Goal: Task Accomplishment & Management: Complete application form

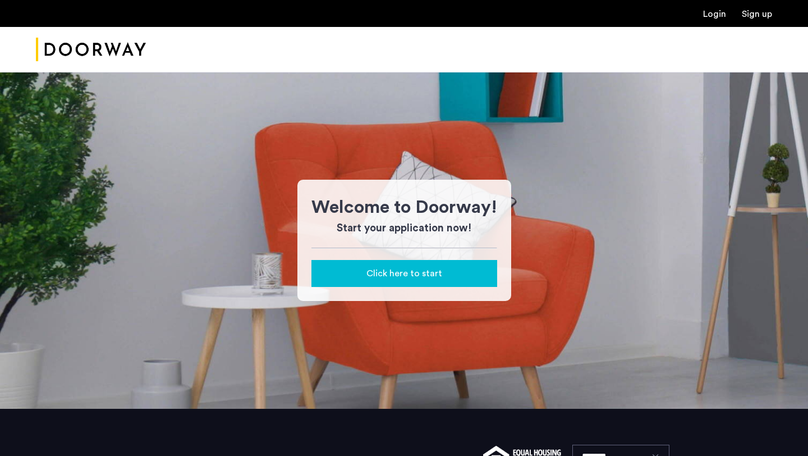
click at [410, 279] on span "Click here to start" at bounding box center [404, 272] width 76 height 13
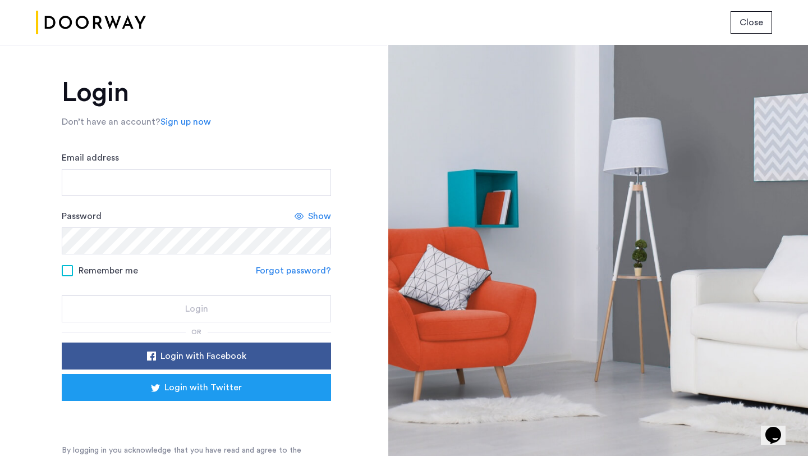
scroll to position [11, 0]
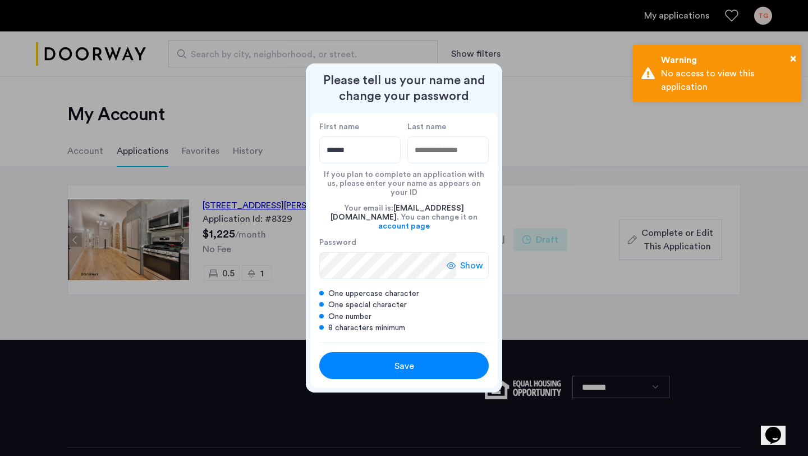
type input "******"
click at [433, 157] on input "Last name" at bounding box center [447, 149] width 81 height 27
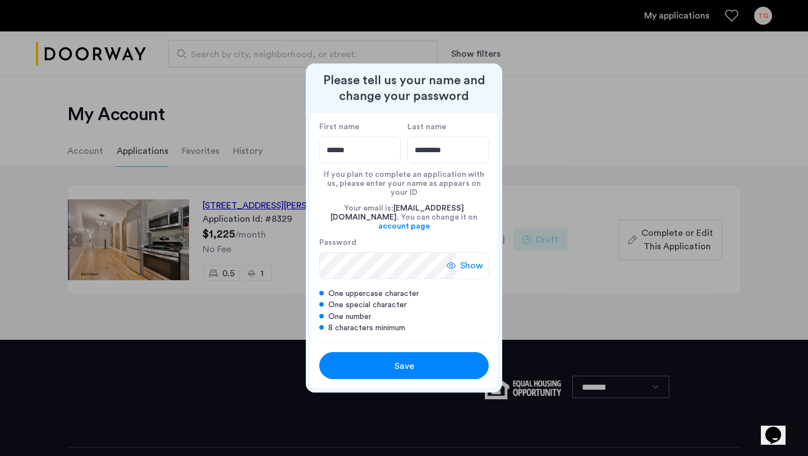
type input "*********"
click at [470, 259] on span "Show" at bounding box center [471, 265] width 23 height 13
click at [412, 359] on span "Save" at bounding box center [404, 365] width 20 height 13
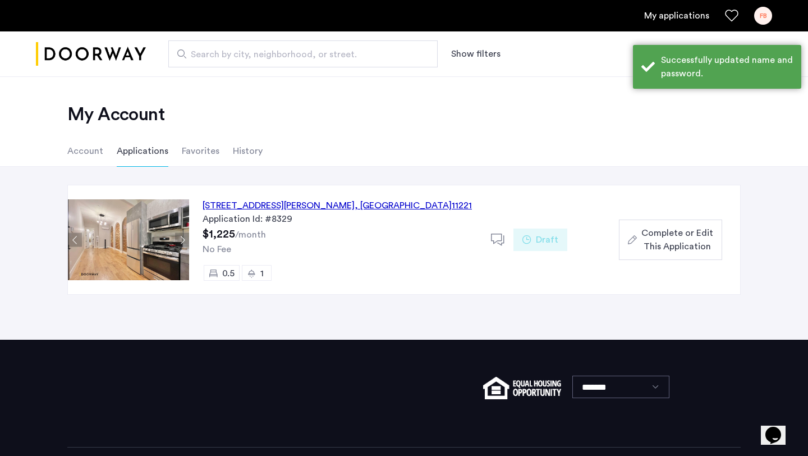
scroll to position [47, 0]
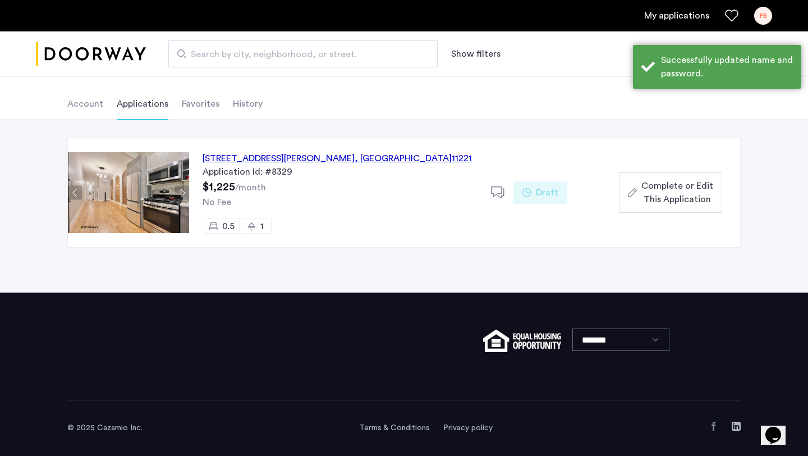
click at [320, 159] on div "[STREET_ADDRESS][PERSON_NAME]" at bounding box center [337, 157] width 269 height 13
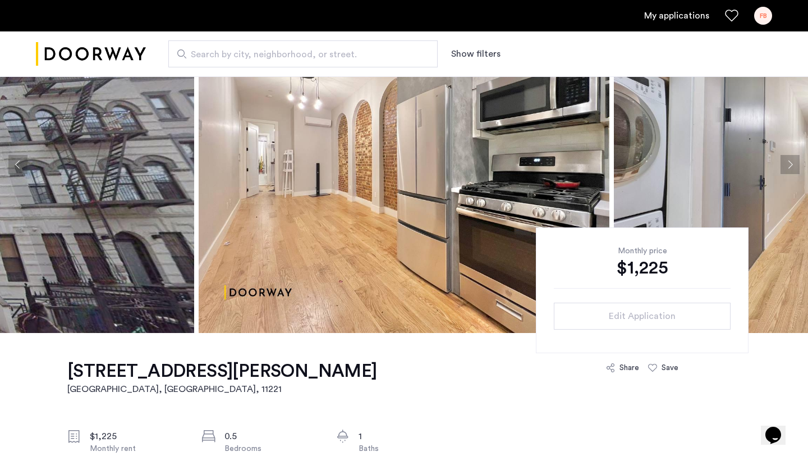
scroll to position [81, 0]
click at [788, 171] on button "Next apartment" at bounding box center [789, 163] width 19 height 19
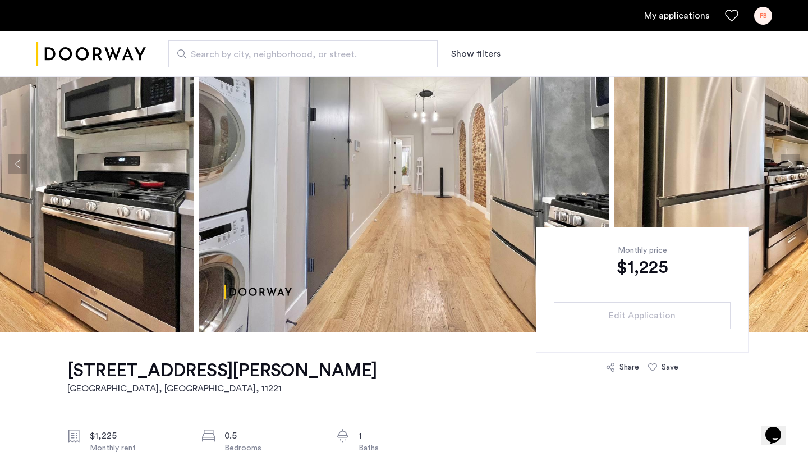
click at [788, 168] on button "Next apartment" at bounding box center [789, 163] width 19 height 19
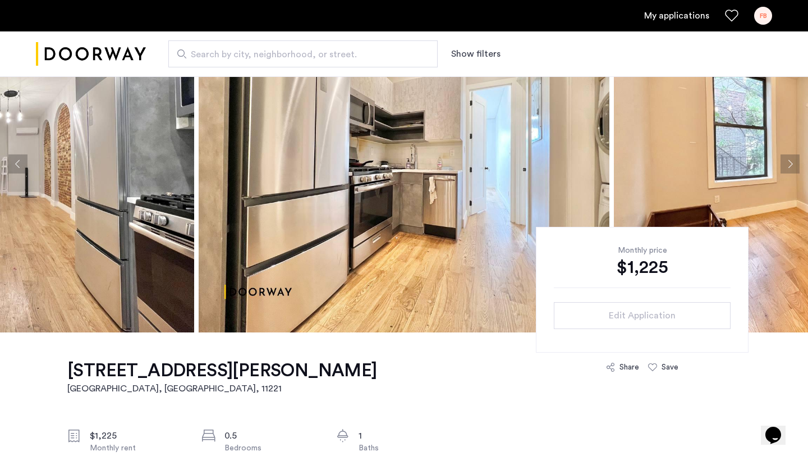
click at [788, 168] on button "Next apartment" at bounding box center [789, 163] width 19 height 19
click at [789, 164] on button "Next apartment" at bounding box center [789, 163] width 19 height 19
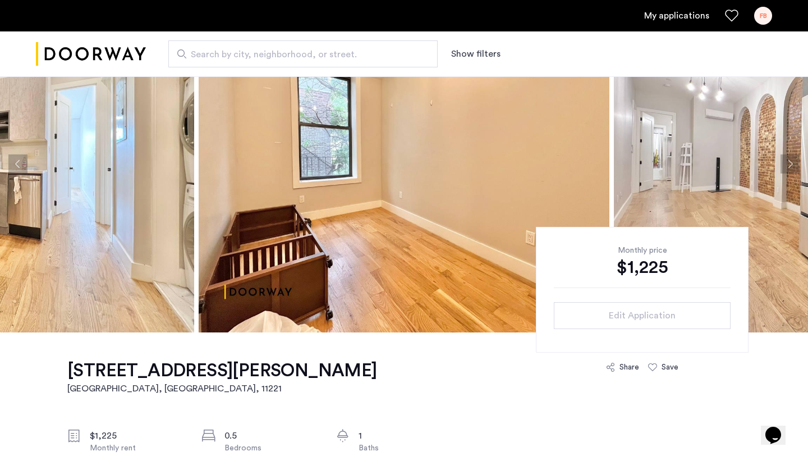
click at [789, 164] on button "Next apartment" at bounding box center [789, 163] width 19 height 19
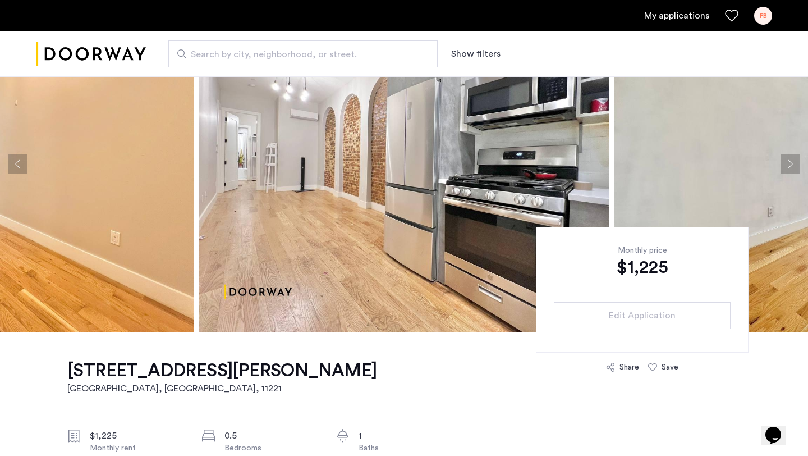
click at [789, 164] on button "Next apartment" at bounding box center [789, 163] width 19 height 19
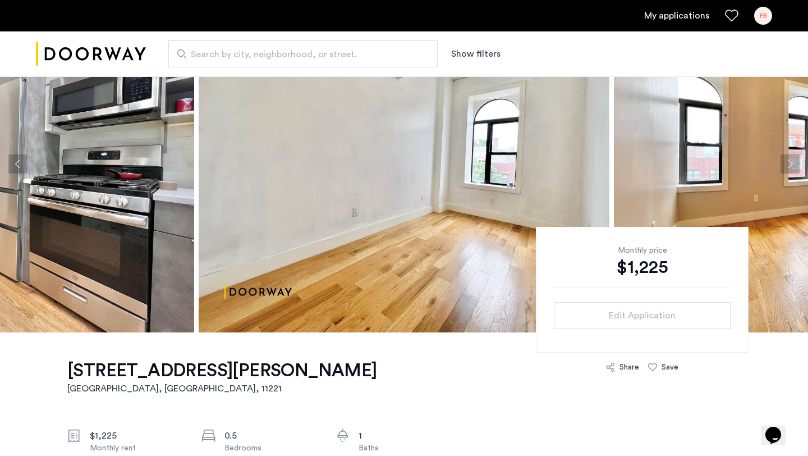
click at [789, 164] on button "Next apartment" at bounding box center [789, 163] width 19 height 19
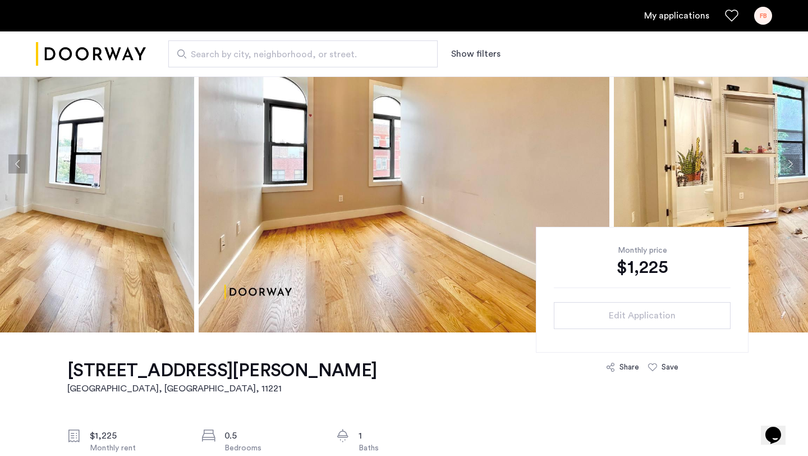
click at [789, 164] on button "Next apartment" at bounding box center [789, 163] width 19 height 19
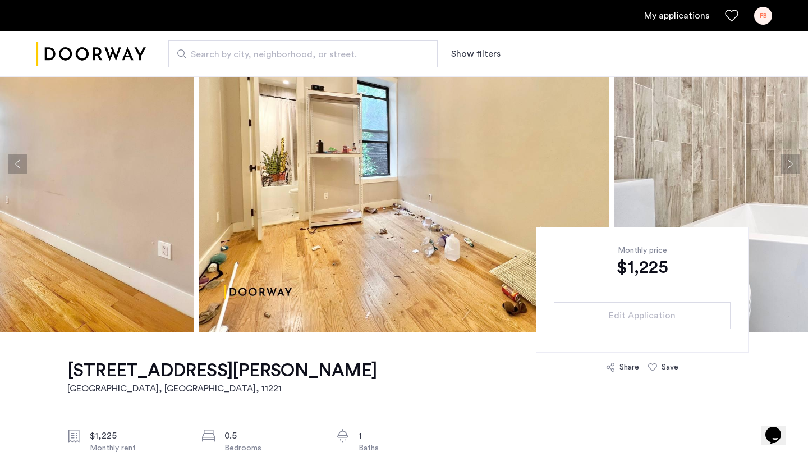
click at [789, 164] on button "Next apartment" at bounding box center [789, 163] width 19 height 19
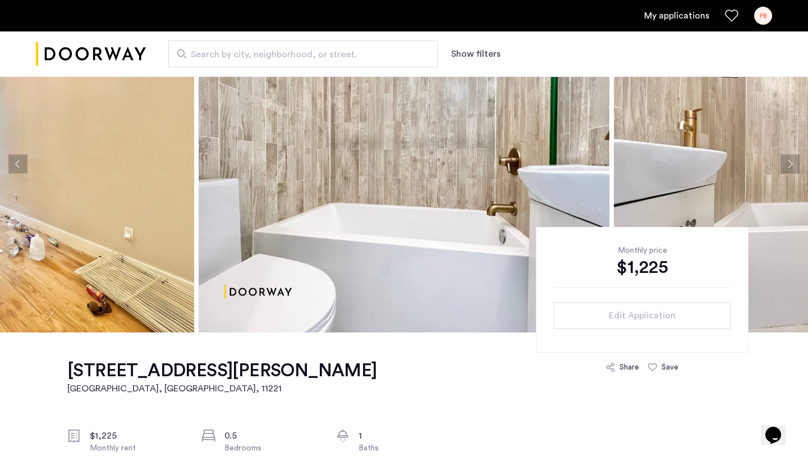
click at [17, 164] on button "Previous apartment" at bounding box center [17, 163] width 19 height 19
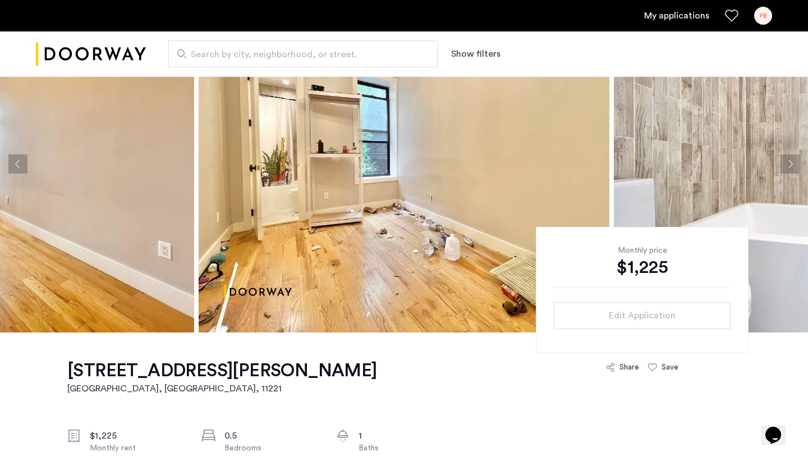
click at [781, 160] on button "Next apartment" at bounding box center [789, 163] width 19 height 19
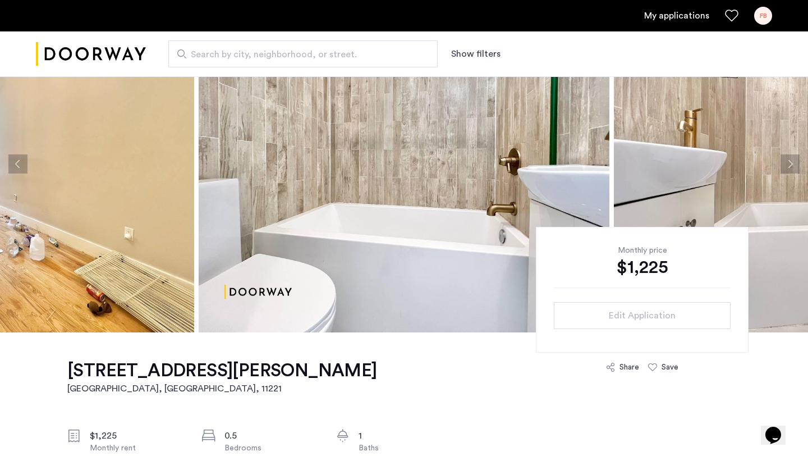
click at [781, 160] on button "Next apartment" at bounding box center [789, 163] width 19 height 19
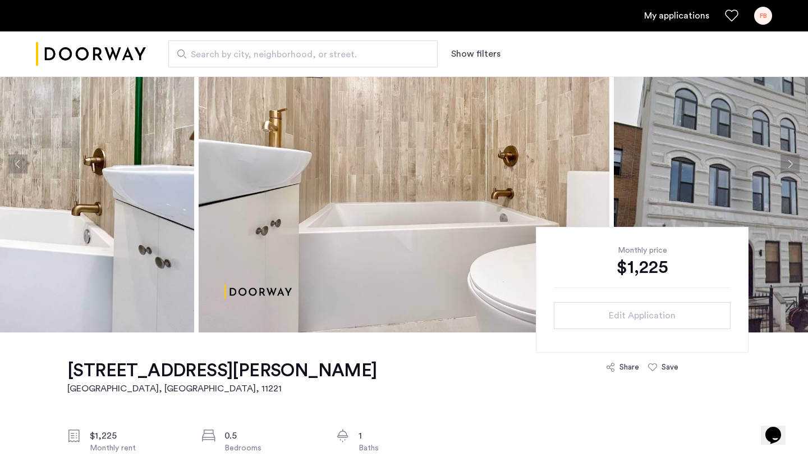
click at [788, 160] on button "Next apartment" at bounding box center [789, 163] width 19 height 19
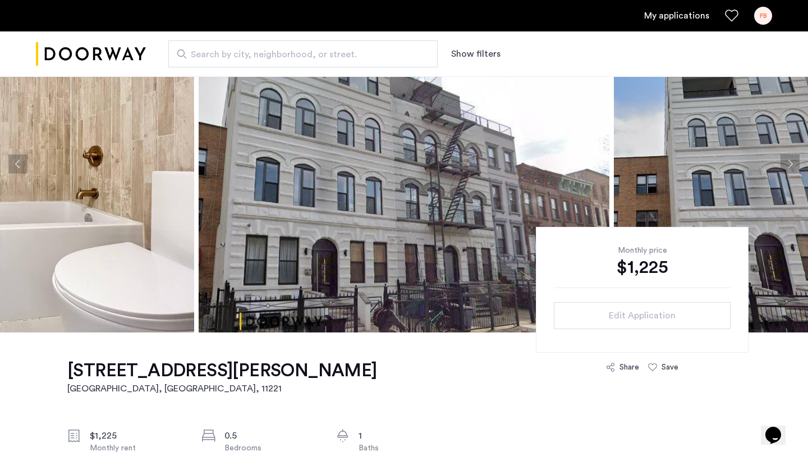
click at [788, 160] on button "Next apartment" at bounding box center [789, 163] width 19 height 19
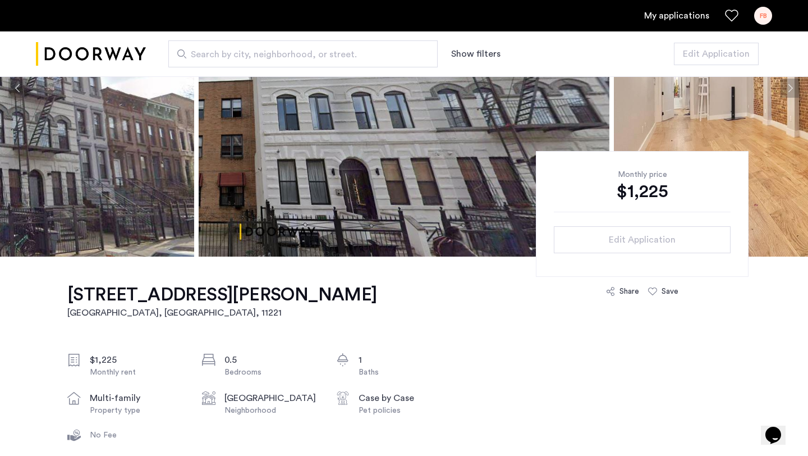
scroll to position [0, 0]
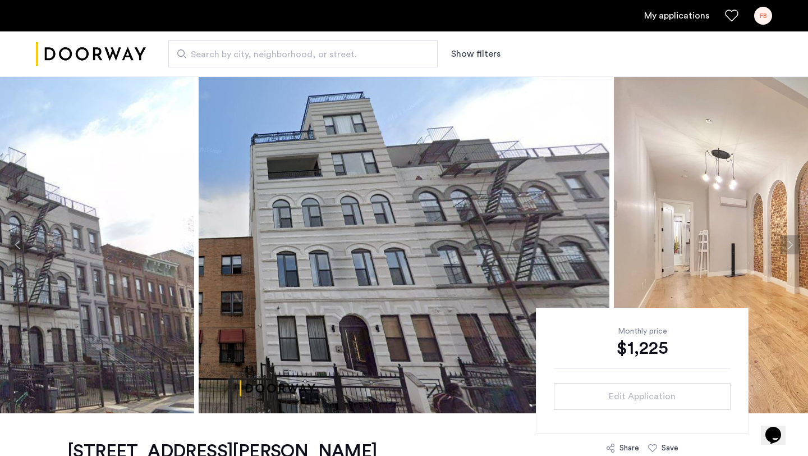
click at [659, 14] on link "My applications" at bounding box center [676, 15] width 65 height 13
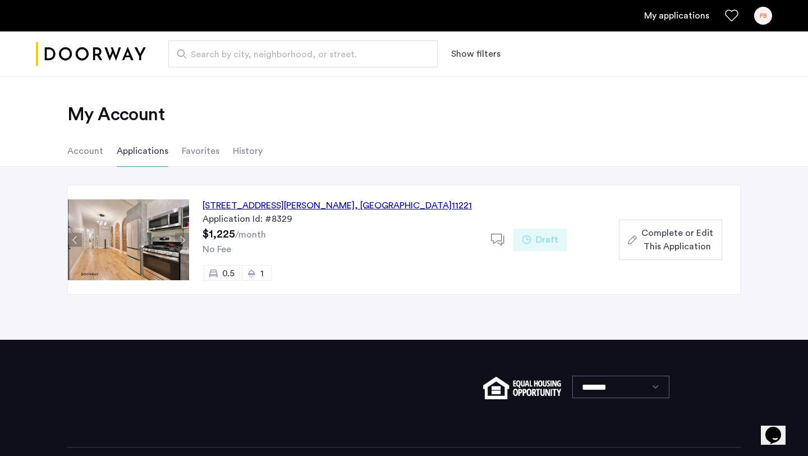
click at [670, 241] on span "Complete or Edit This Application" at bounding box center [677, 239] width 72 height 27
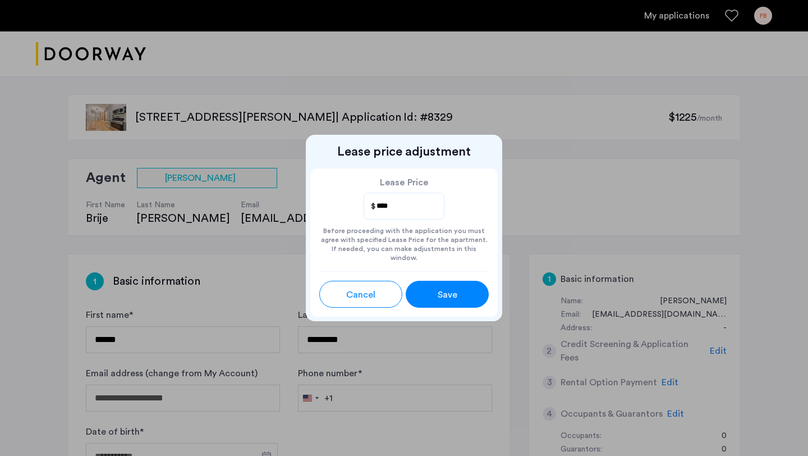
click at [459, 295] on div "Save" at bounding box center [447, 294] width 37 height 13
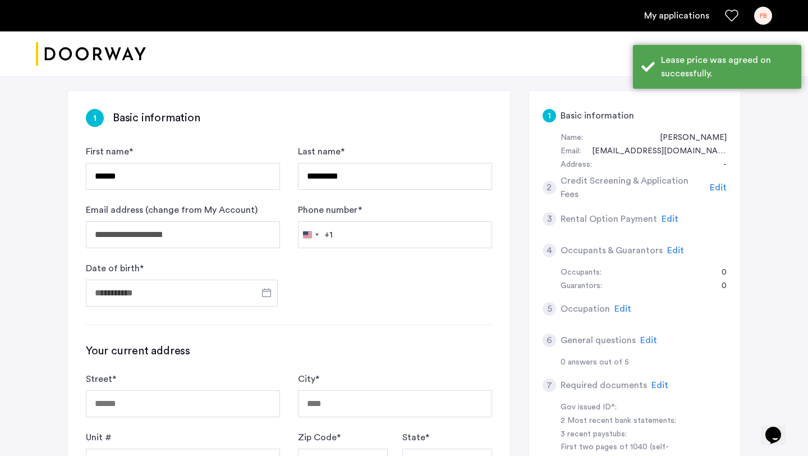
scroll to position [192, 0]
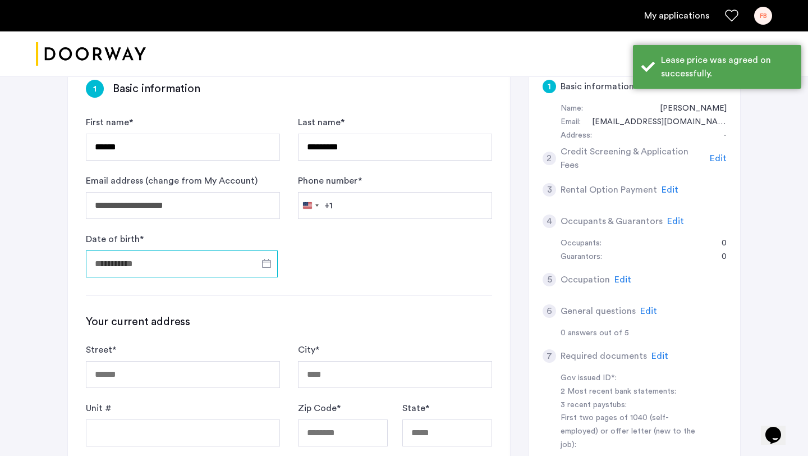
click at [176, 262] on input "Date of birth *" at bounding box center [182, 263] width 192 height 27
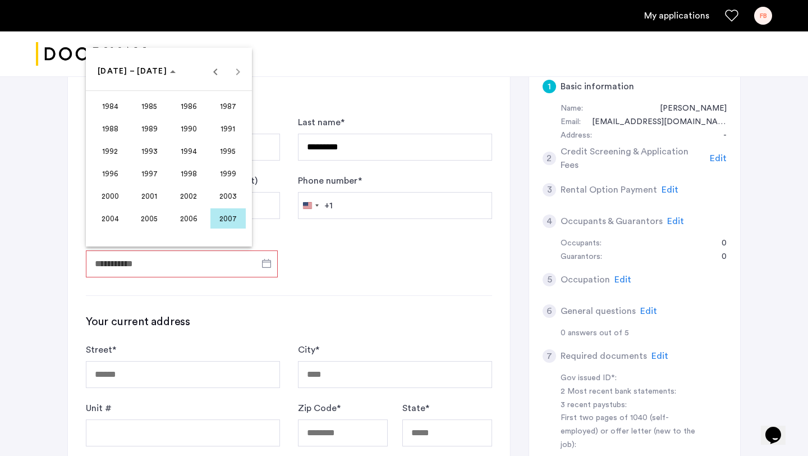
click at [227, 197] on span "2003" at bounding box center [227, 196] width 35 height 20
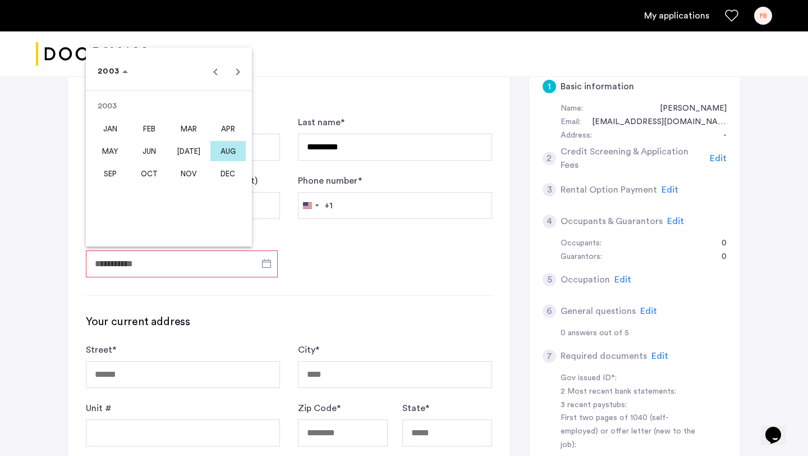
click at [185, 172] on span "NOV" at bounding box center [188, 173] width 35 height 20
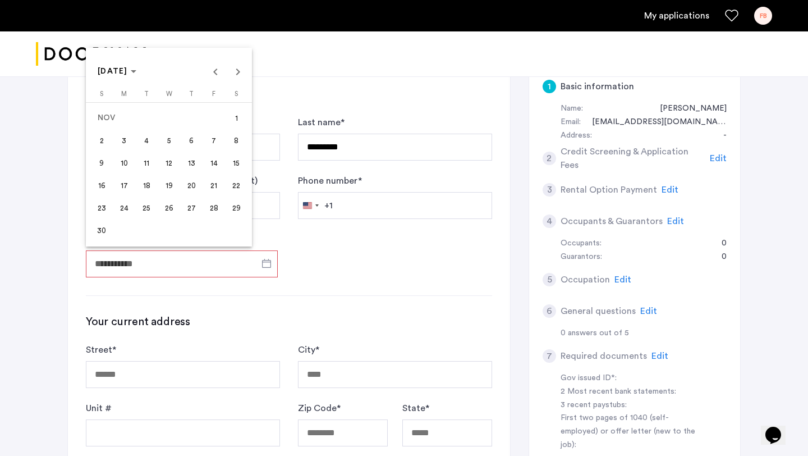
click at [240, 186] on span "22" at bounding box center [236, 185] width 20 height 20
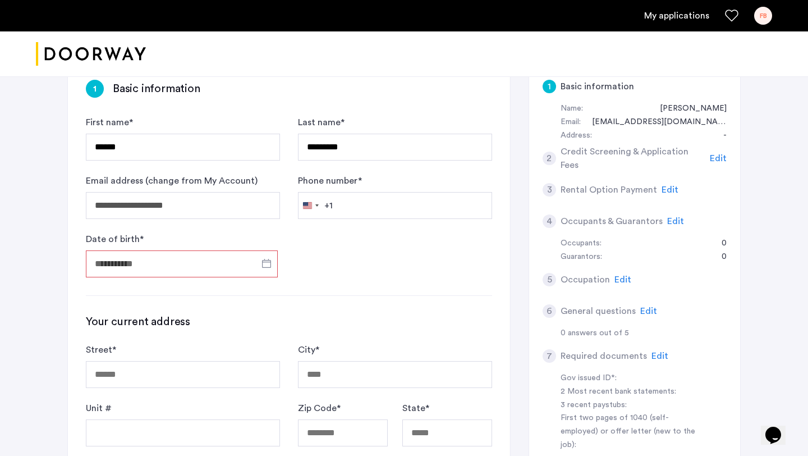
type input "**********"
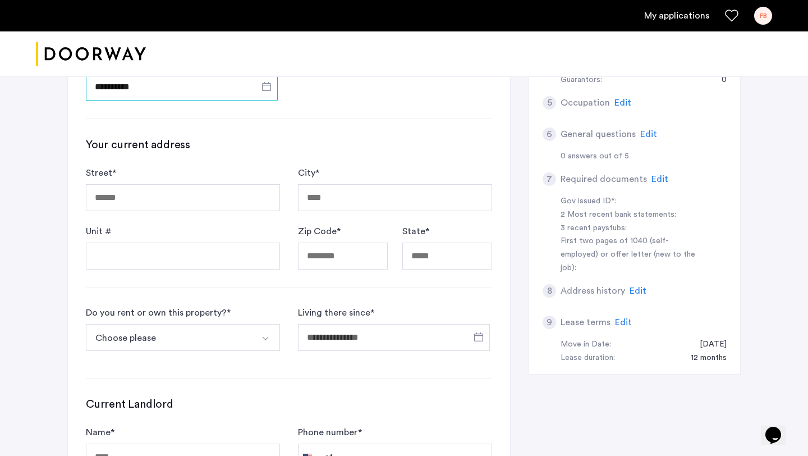
scroll to position [399, 0]
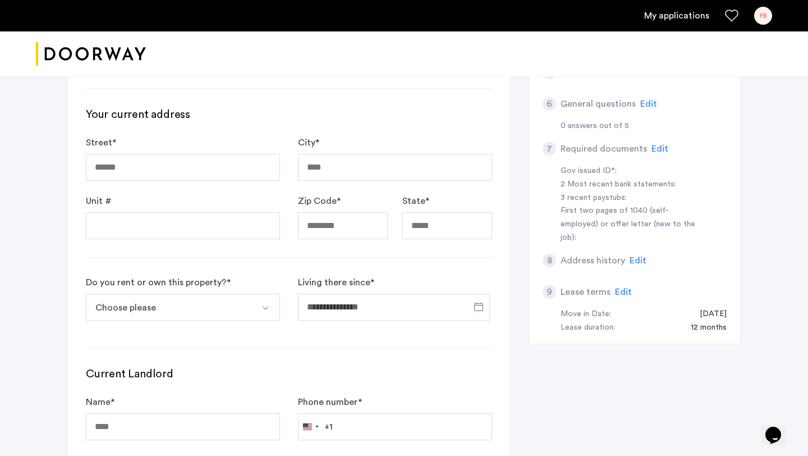
click at [178, 313] on button "Choose please" at bounding box center [170, 306] width 168 height 27
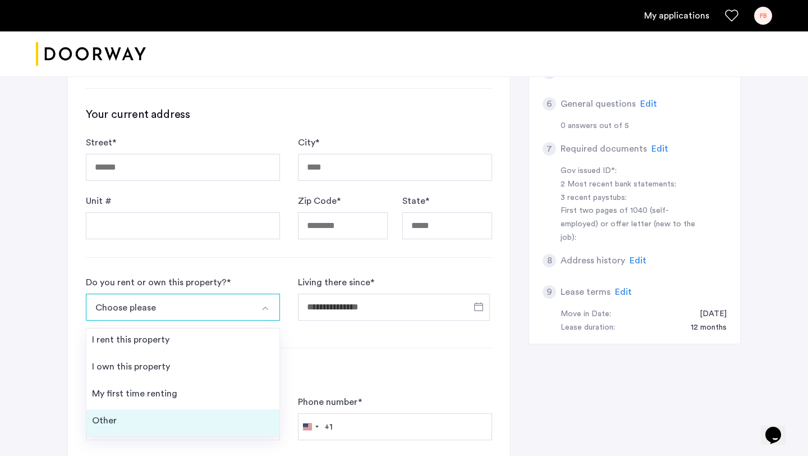
click at [183, 417] on li "Other" at bounding box center [182, 422] width 193 height 27
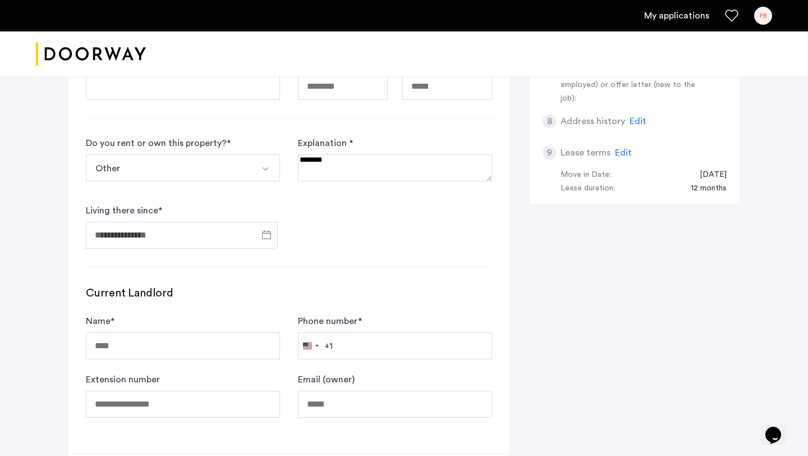
scroll to position [473, 0]
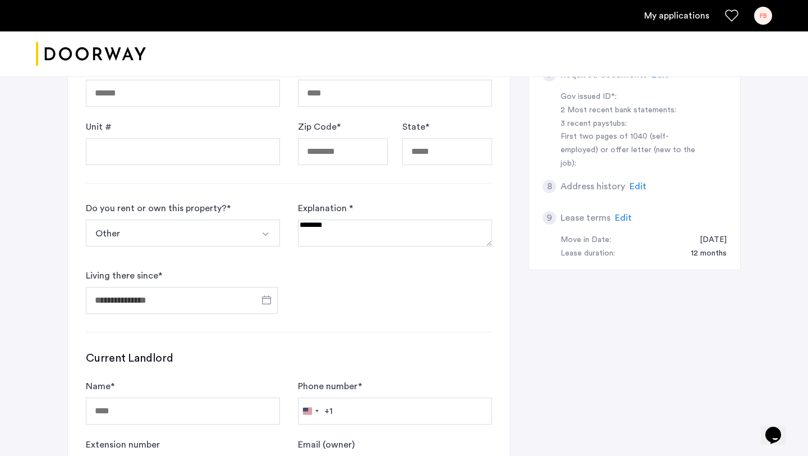
click at [342, 228] on textarea at bounding box center [395, 232] width 194 height 27
type textarea "**********"
click at [183, 306] on input "Living there since *" at bounding box center [182, 300] width 192 height 27
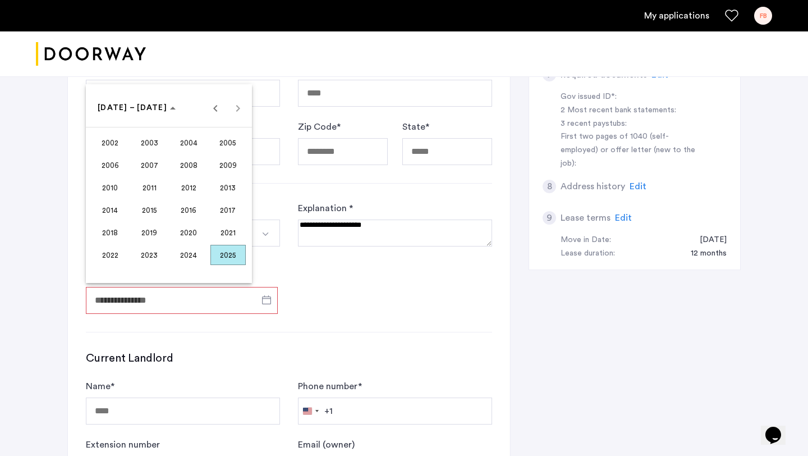
click at [233, 254] on span "2025" at bounding box center [227, 255] width 35 height 20
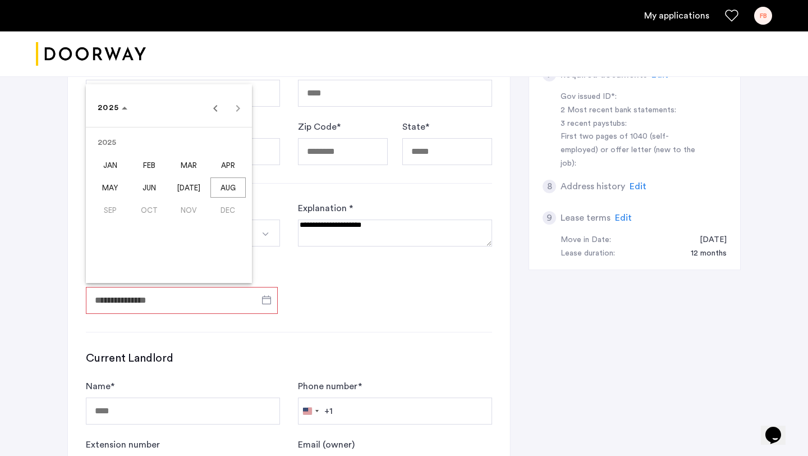
click at [198, 181] on span "JUL" at bounding box center [188, 187] width 35 height 20
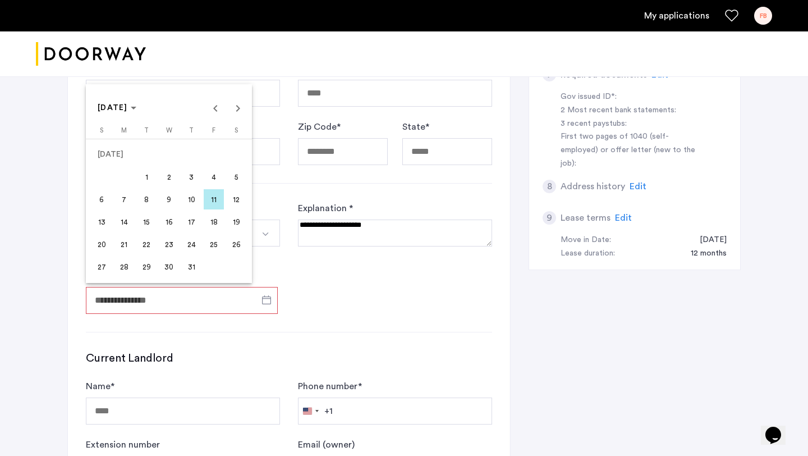
click at [144, 223] on span "15" at bounding box center [146, 222] width 20 height 20
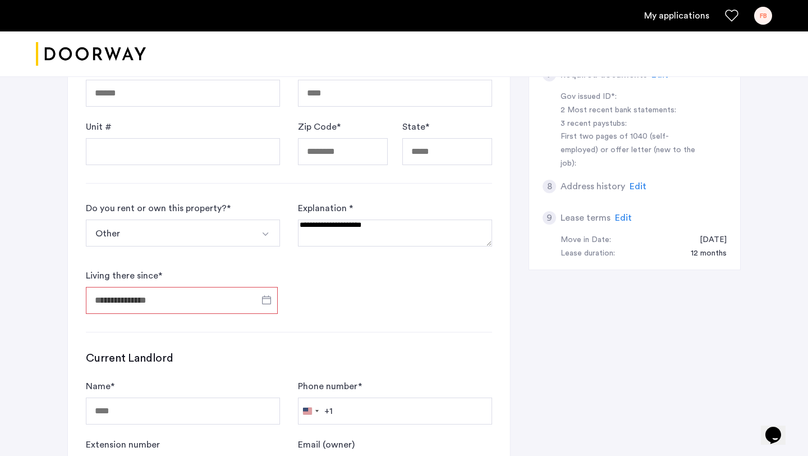
type input "**********"
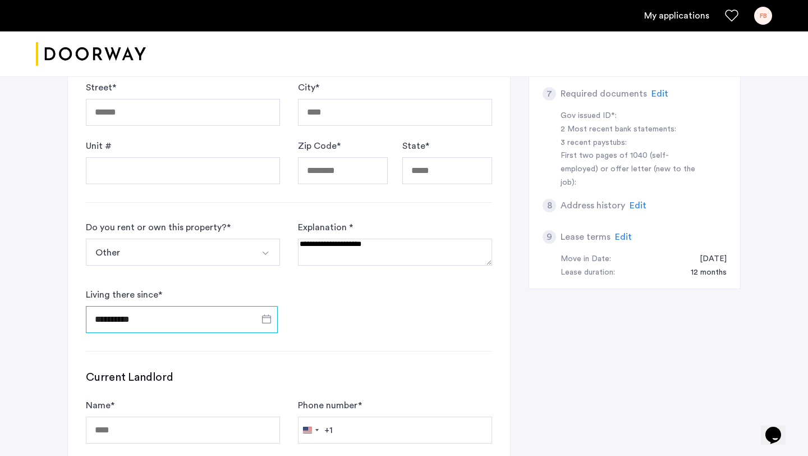
scroll to position [453, 0]
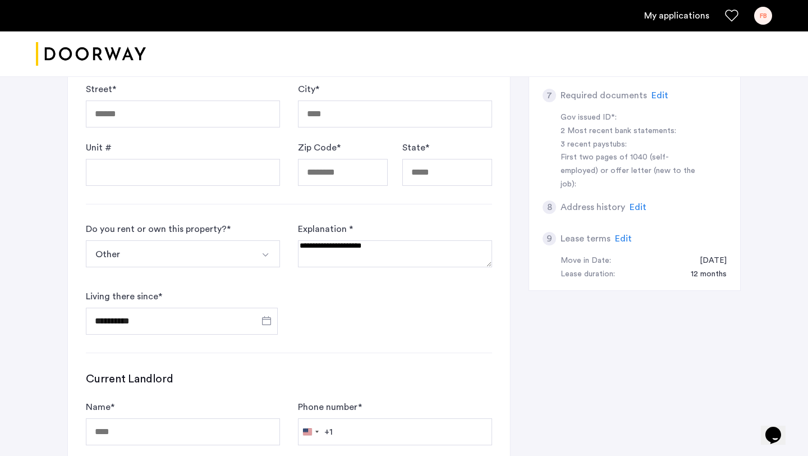
click at [229, 260] on button "Other" at bounding box center [170, 253] width 168 height 27
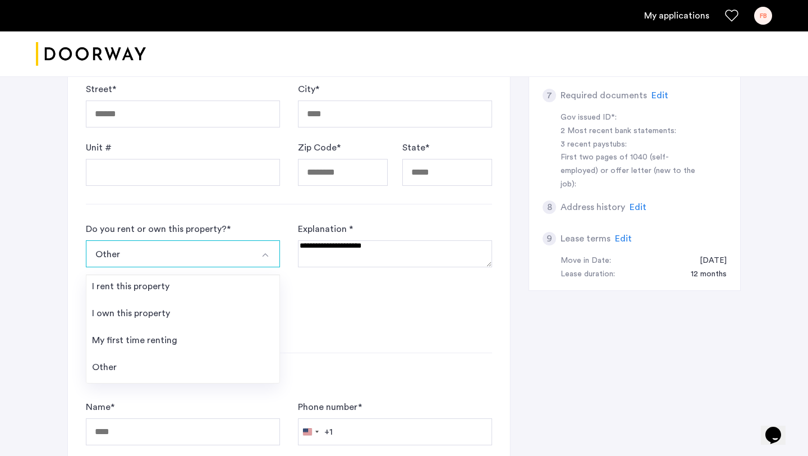
click at [380, 333] on form "**********" at bounding box center [289, 278] width 406 height 112
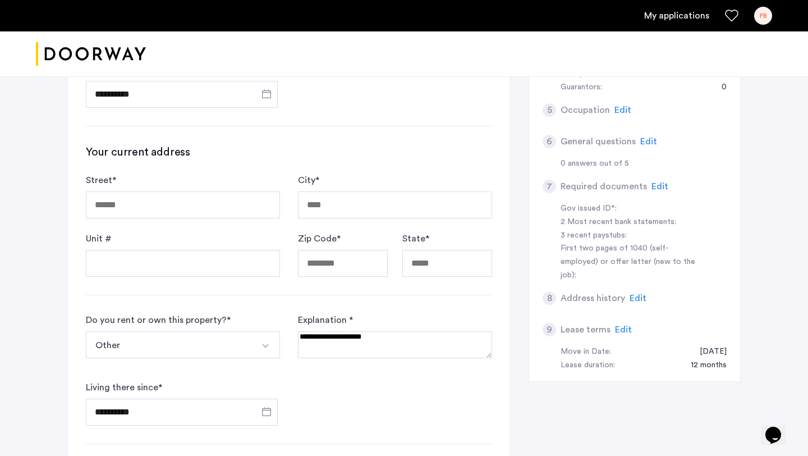
scroll to position [349, 0]
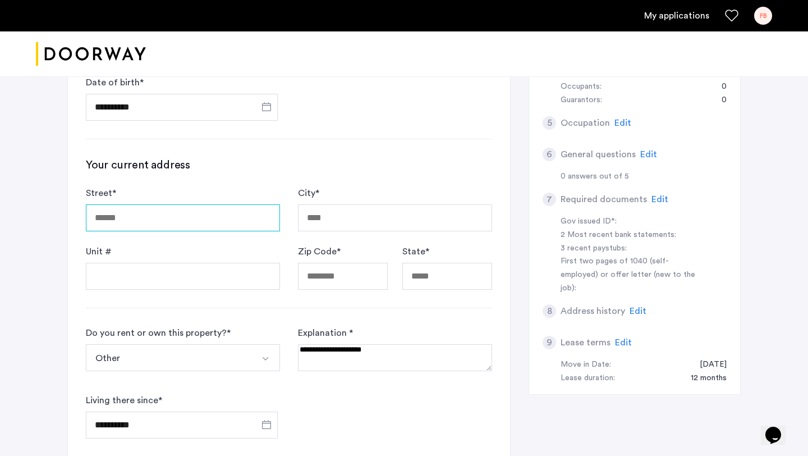
click at [181, 227] on input "Street *" at bounding box center [183, 217] width 194 height 27
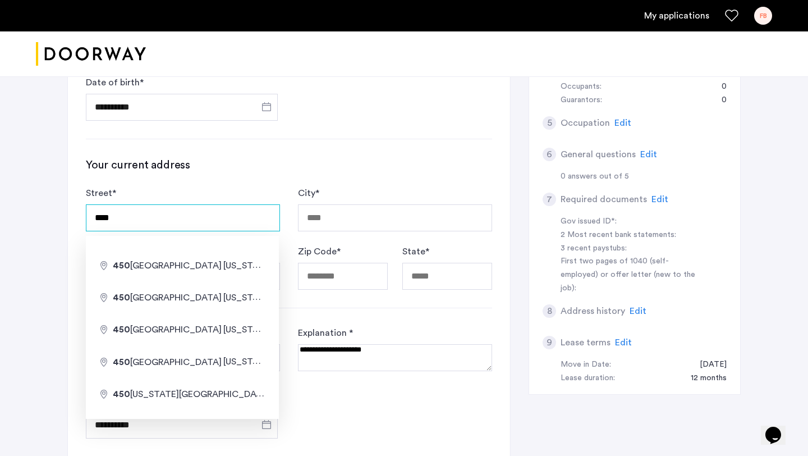
type input "**********"
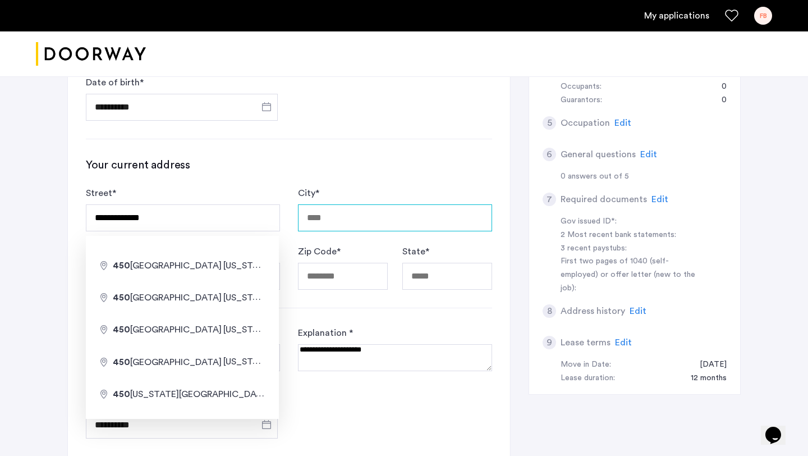
type input "********"
type input "**********"
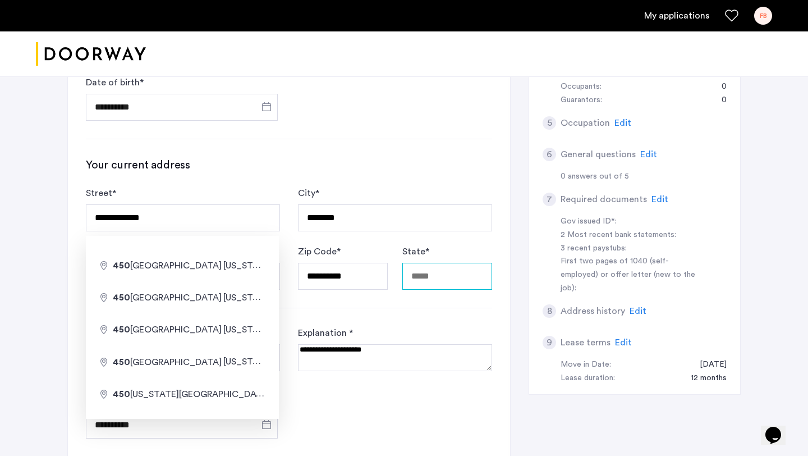
type input "********"
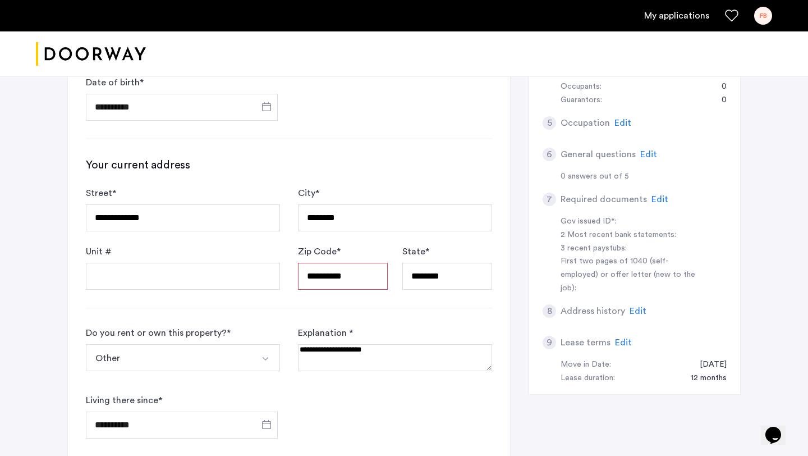
click at [359, 316] on div "**********" at bounding box center [289, 274] width 442 height 738
click at [173, 285] on input "Unit #" at bounding box center [183, 276] width 194 height 27
type input "*"
click at [364, 418] on form "**********" at bounding box center [289, 382] width 406 height 112
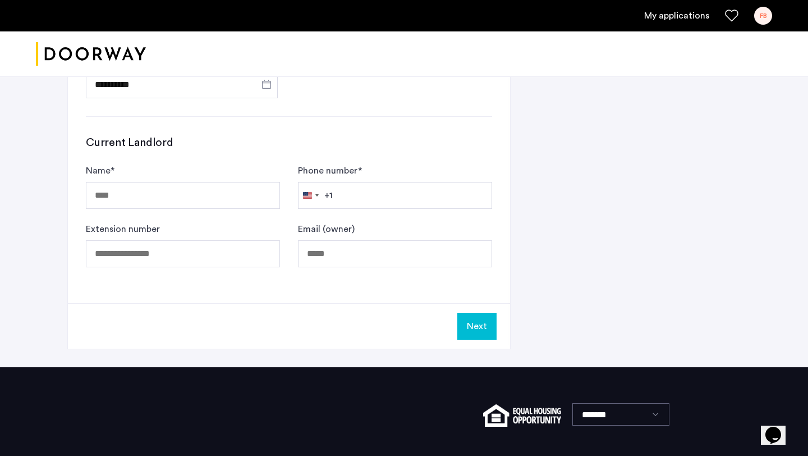
scroll to position [688, 0]
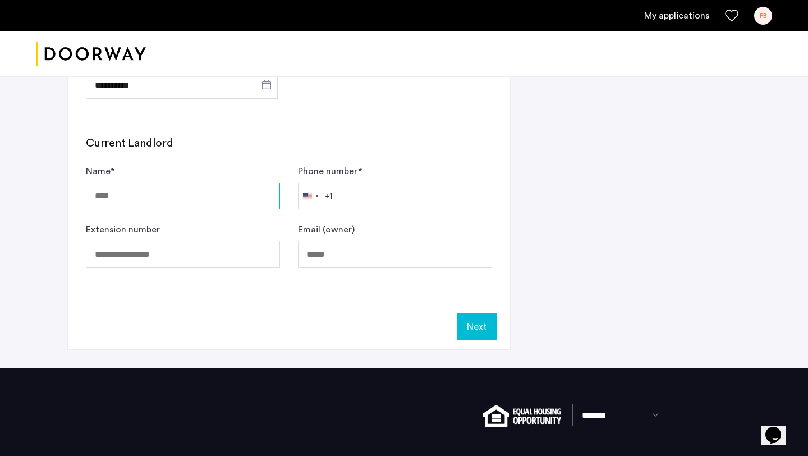
click at [200, 190] on input "Name *" at bounding box center [183, 195] width 194 height 27
click at [325, 331] on div "Next" at bounding box center [289, 326] width 442 height 45
click at [237, 202] on input "Name *" at bounding box center [183, 195] width 194 height 27
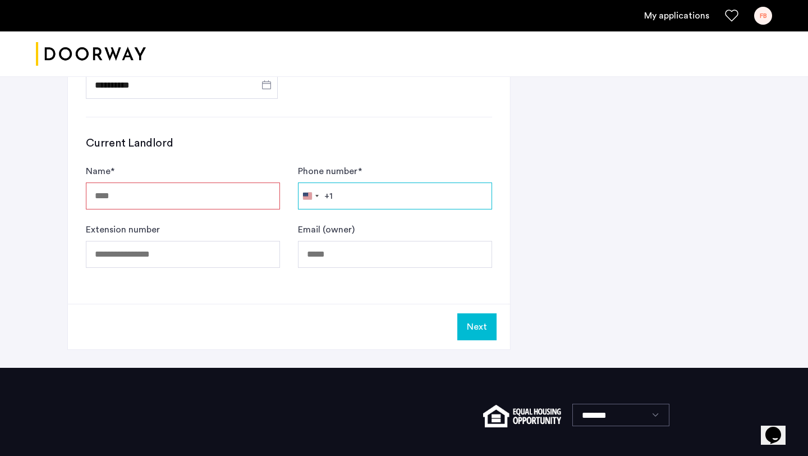
click at [367, 203] on input "Phone number *" at bounding box center [395, 195] width 194 height 27
click at [395, 160] on div "Current Landlord Name * Phone number * United States +1 +1 244 results found Af…" at bounding box center [289, 201] width 406 height 132
click at [195, 202] on input "Name *" at bounding box center [183, 195] width 194 height 27
click at [224, 146] on h3 "Current Landlord" at bounding box center [289, 143] width 406 height 16
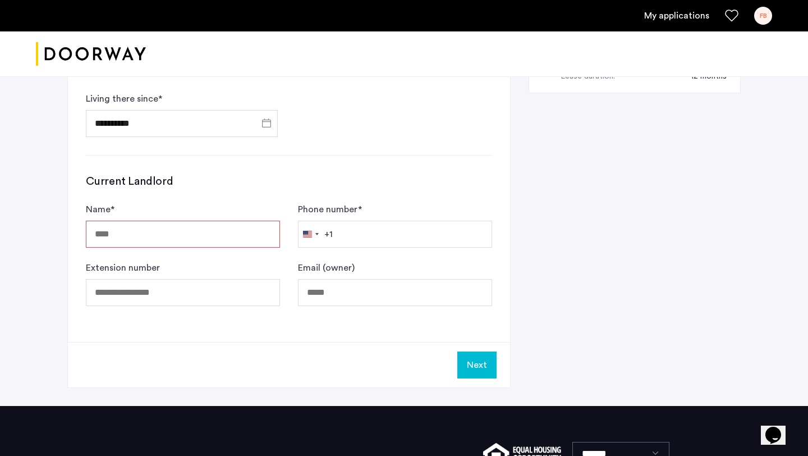
scroll to position [642, 0]
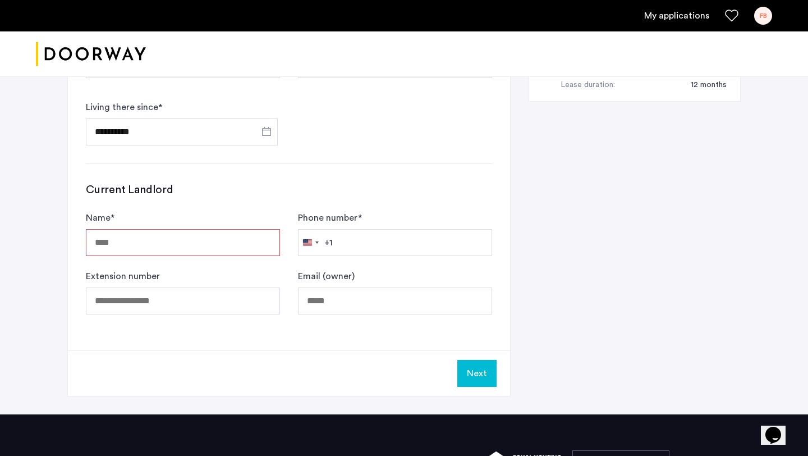
click at [226, 250] on input "Name *" at bounding box center [183, 242] width 194 height 27
click at [308, 205] on div "Current Landlord Name * Phone number * United States +1 +1 244 results found Af…" at bounding box center [289, 248] width 406 height 132
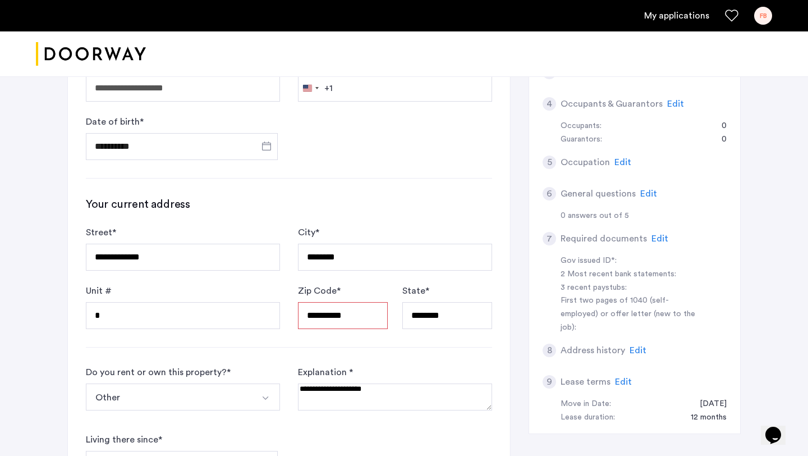
scroll to position [279, 0]
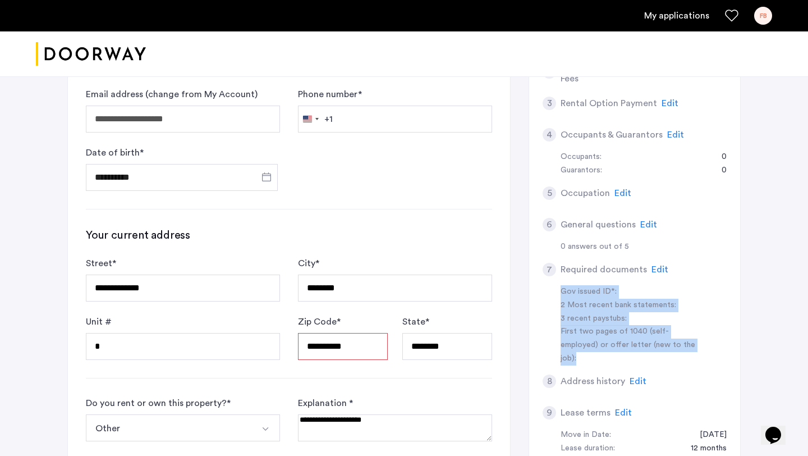
drag, startPoint x: 562, startPoint y: 287, endPoint x: 673, endPoint y: 346, distance: 126.2
click at [673, 346] on div "Gov issued ID*: 2 Most recent bank statements: 3 recent paystubs: First two pag…" at bounding box center [635, 325] width 184 height 81
click at [673, 346] on div "First two pages of 1040 (self-employed) or offer letter (new to the job):" at bounding box center [630, 345] width 141 height 40
drag, startPoint x: 696, startPoint y: 350, endPoint x: 557, endPoint y: 289, distance: 152.3
click at [557, 289] on div "Gov issued ID*: 2 Most recent bank statements: 3 recent paystubs: First two pag…" at bounding box center [635, 325] width 184 height 81
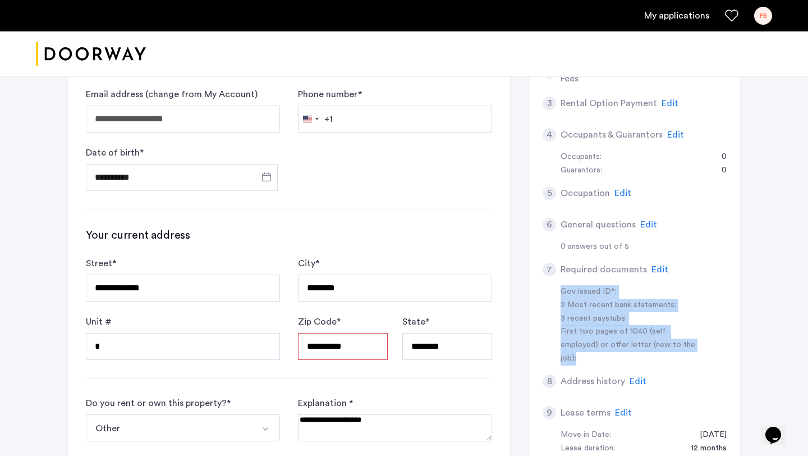
click at [557, 289] on div "Gov issued ID*: 2 Most recent bank statements: 3 recent paystubs: First two pag…" at bounding box center [635, 325] width 184 height 81
drag, startPoint x: 557, startPoint y: 289, endPoint x: 680, endPoint y: 346, distance: 135.8
click at [680, 346] on div "Gov issued ID*: 2 Most recent bank statements: 3 recent paystubs: First two pag…" at bounding box center [635, 325] width 184 height 81
click at [680, 346] on div "First two pages of 1040 (self-employed) or offer letter (new to the job):" at bounding box center [630, 345] width 141 height 40
drag, startPoint x: 715, startPoint y: 346, endPoint x: 544, endPoint y: 290, distance: 179.9
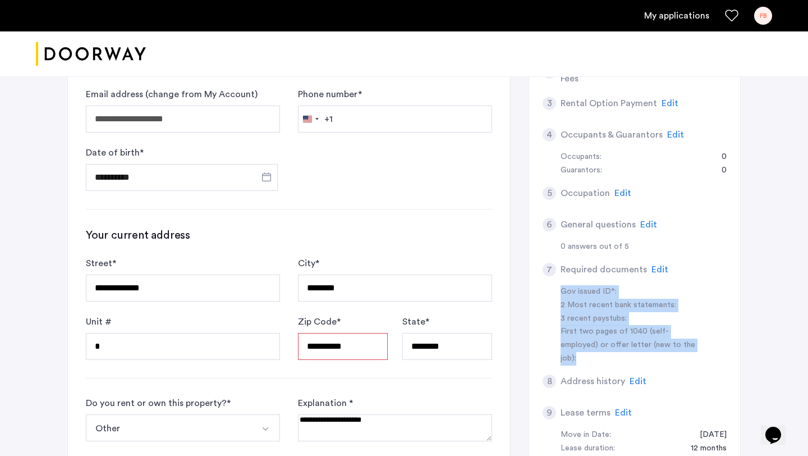
click at [545, 291] on div "Gov issued ID*: 2 Most recent bank statements: 3 recent paystubs: First two pag…" at bounding box center [635, 325] width 184 height 81
click at [544, 290] on div "Gov issued ID*: 2 Most recent bank statements: 3 recent paystubs: First two pag…" at bounding box center [635, 325] width 184 height 81
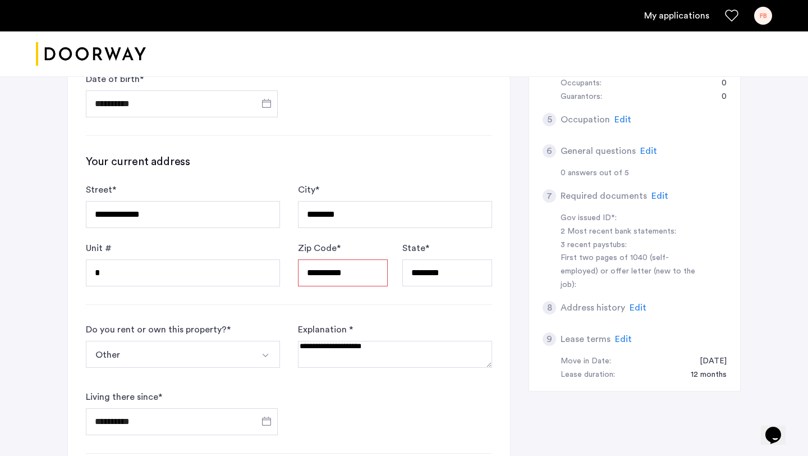
scroll to position [354, 0]
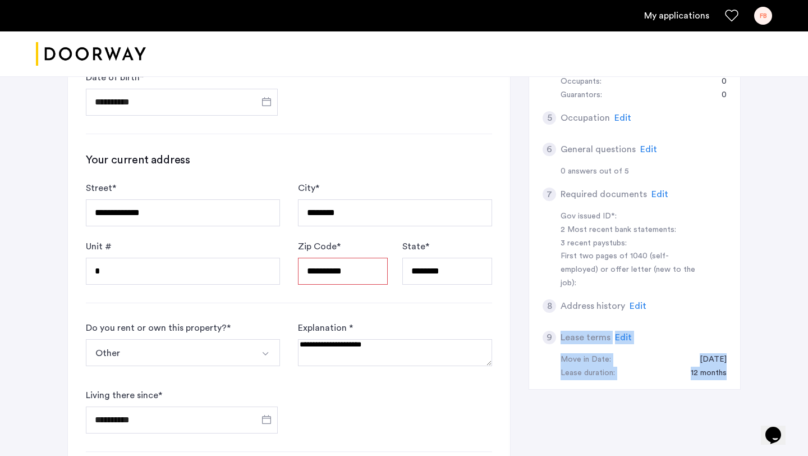
drag, startPoint x: 730, startPoint y: 358, endPoint x: 553, endPoint y: 337, distance: 179.0
click at [553, 337] on div "1 Basic information Name: Finlay Bergstrom Email: finlay1122@gmail.com Address:…" at bounding box center [634, 145] width 212 height 490
click at [553, 337] on div "9 Lease terms Edit" at bounding box center [635, 336] width 184 height 31
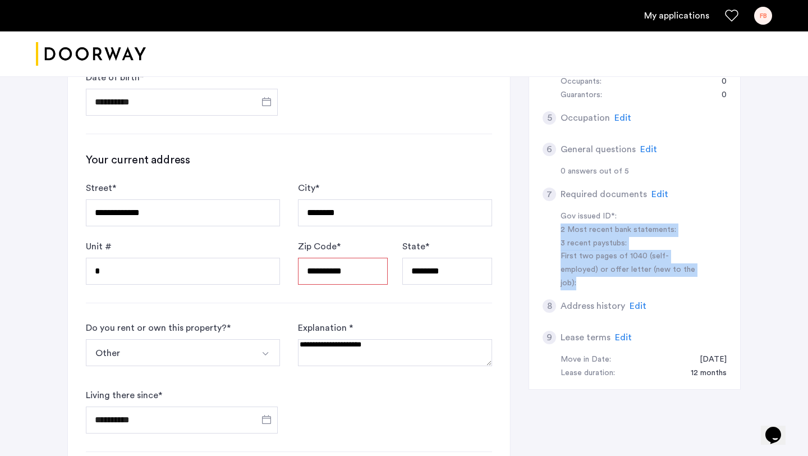
drag, startPoint x: 677, startPoint y: 275, endPoint x: 556, endPoint y: 228, distance: 130.0
click at [556, 228] on div "Gov issued ID*: 2 Most recent bank statements: 3 recent paystubs: First two pag…" at bounding box center [635, 250] width 184 height 81
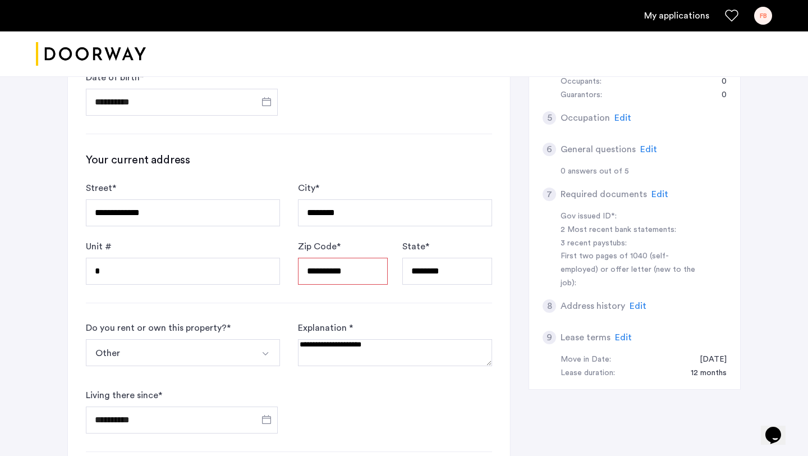
click at [688, 290] on div "8 Address history Edit" at bounding box center [635, 305] width 184 height 31
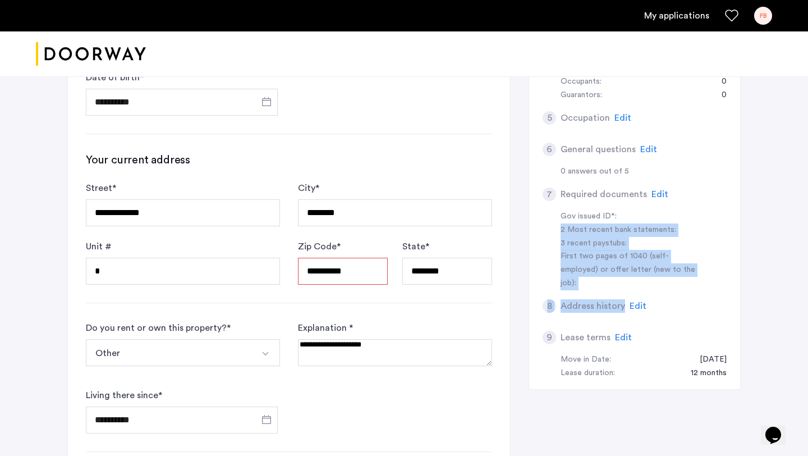
drag, startPoint x: 698, startPoint y: 279, endPoint x: 549, endPoint y: 233, distance: 155.6
click at [549, 233] on app-summary "1 Basic information Name: Finlay Bergstrom Email: finlay1122@gmail.com Address:…" at bounding box center [635, 144] width 184 height 471
click at [549, 233] on div "Gov issued ID*: 2 Most recent bank statements: 3 recent paystubs: First two pag…" at bounding box center [635, 250] width 184 height 81
drag, startPoint x: 551, startPoint y: 227, endPoint x: 681, endPoint y: 267, distance: 135.0
click at [683, 267] on div "Gov issued ID*: 2 Most recent bank statements: 3 recent paystubs: First two pag…" at bounding box center [635, 250] width 184 height 81
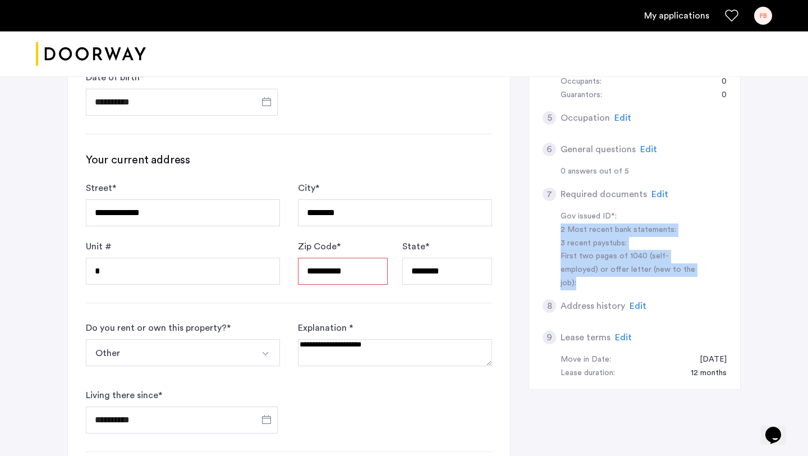
click at [681, 267] on div "First two pages of 1040 (self-employed) or offer letter (new to the job):" at bounding box center [630, 270] width 141 height 40
drag, startPoint x: 694, startPoint y: 268, endPoint x: 557, endPoint y: 225, distance: 143.4
click at [557, 225] on div "Gov issued ID*: 2 Most recent bank statements: 3 recent paystubs: First two pag…" at bounding box center [635, 250] width 184 height 81
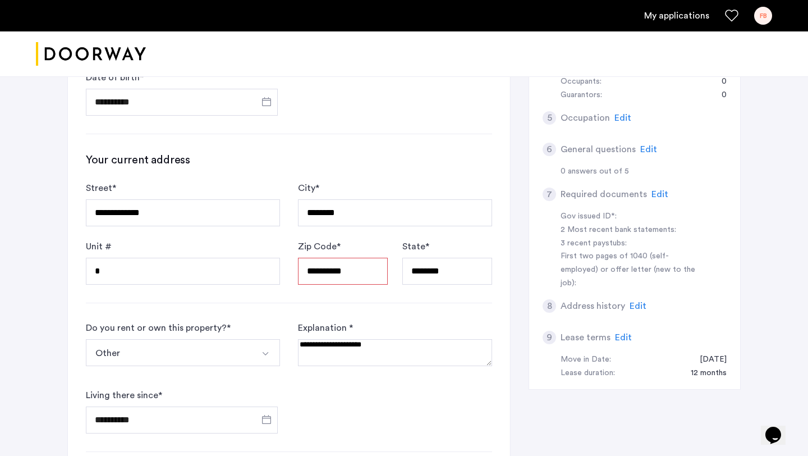
drag, startPoint x: 673, startPoint y: 268, endPoint x: 685, endPoint y: 274, distance: 13.3
click at [685, 274] on div "First two pages of 1040 (self-employed) or offer letter (new to the job):" at bounding box center [630, 270] width 141 height 40
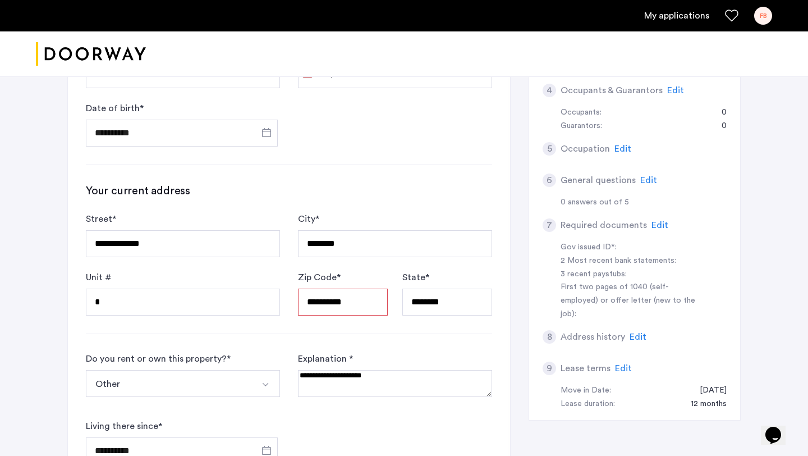
scroll to position [324, 0]
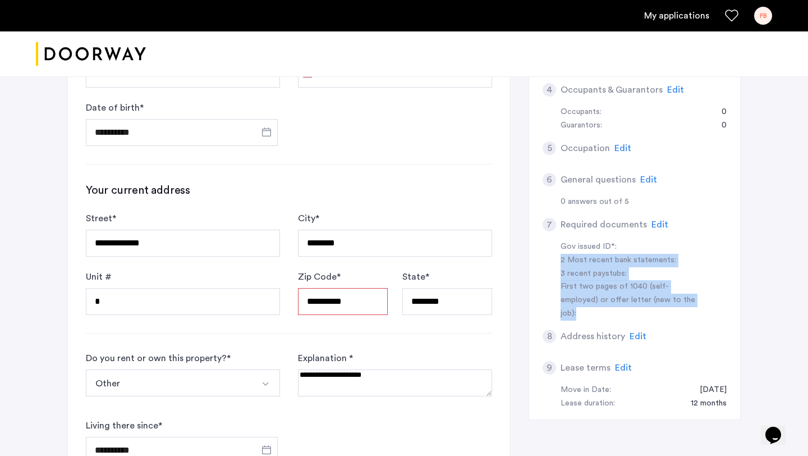
drag, startPoint x: 695, startPoint y: 302, endPoint x: 559, endPoint y: 254, distance: 144.4
click at [559, 254] on div "Gov issued ID*: 2 Most recent bank statements: 3 recent paystubs: First two pag…" at bounding box center [635, 280] width 184 height 81
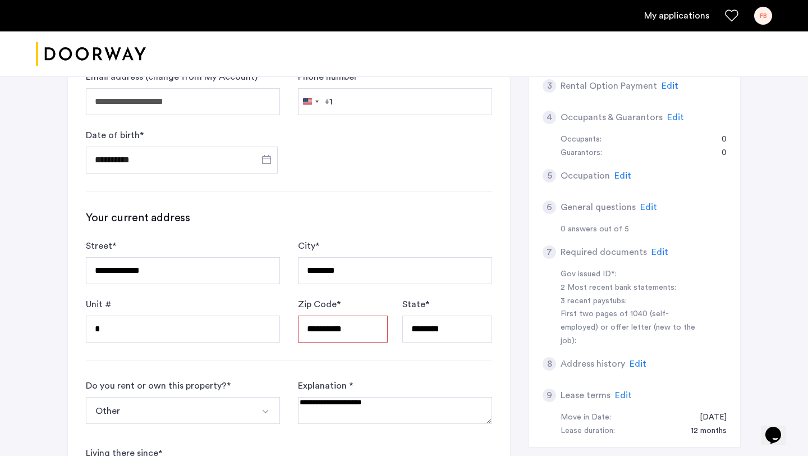
scroll to position [292, 0]
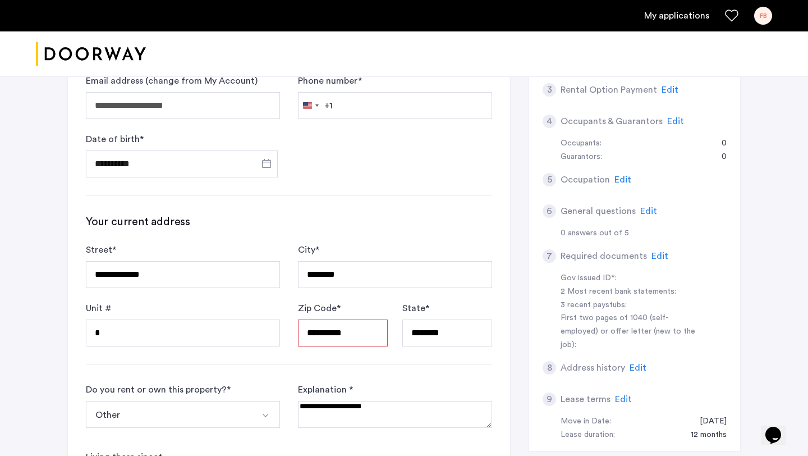
click at [654, 256] on span "Edit" at bounding box center [659, 255] width 17 height 9
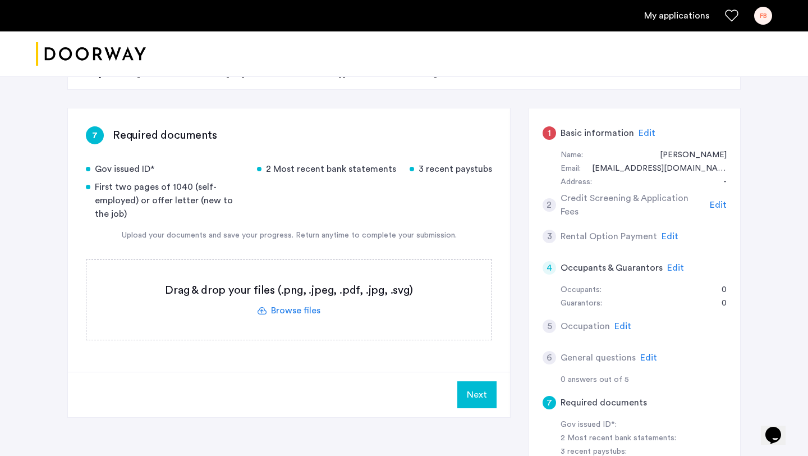
scroll to position [146, 0]
drag, startPoint x: 247, startPoint y: 213, endPoint x: 103, endPoint y: 156, distance: 155.6
click at [103, 156] on div "7 Required documents Gov issued ID* 2 Most recent bank statements 3 recent pays…" at bounding box center [289, 239] width 442 height 263
click at [265, 207] on div "Gov issued ID* 2 Most recent bank statements 3 recent paystubs First two pages …" at bounding box center [289, 191] width 406 height 58
drag, startPoint x: 291, startPoint y: 218, endPoint x: 152, endPoint y: 215, distance: 138.6
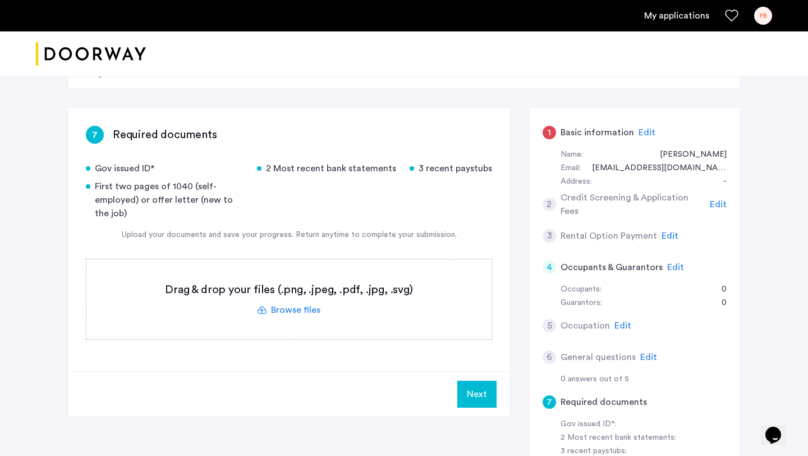
click at [152, 215] on div "Gov issued ID* 2 Most recent bank statements 3 recent paystubs First two pages …" at bounding box center [289, 191] width 406 height 58
click at [152, 215] on div "First two pages of 1040 (self-employed) or offer letter (new to the job)" at bounding box center [165, 200] width 158 height 40
drag, startPoint x: 197, startPoint y: 218, endPoint x: 83, endPoint y: 168, distance: 124.4
click at [83, 168] on div "7 Required documents Gov issued ID* 2 Most recent bank statements 3 recent pays…" at bounding box center [289, 239] width 442 height 263
click at [185, 210] on div "First two pages of 1040 (self-employed) or offer letter (new to the job)" at bounding box center [165, 200] width 158 height 40
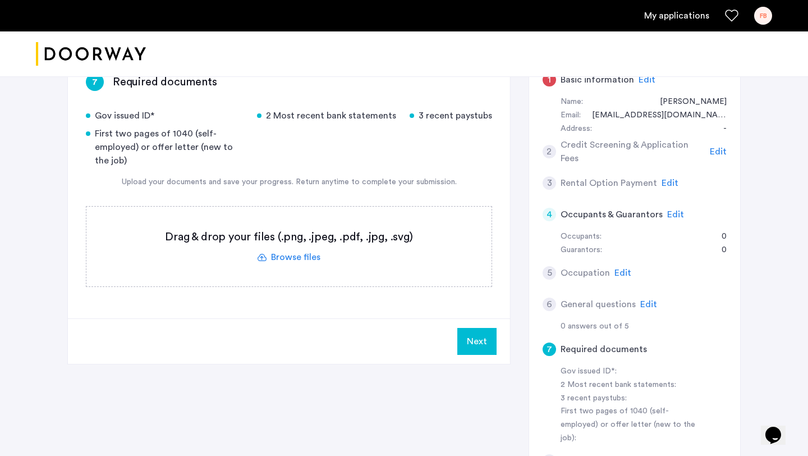
scroll to position [192, 0]
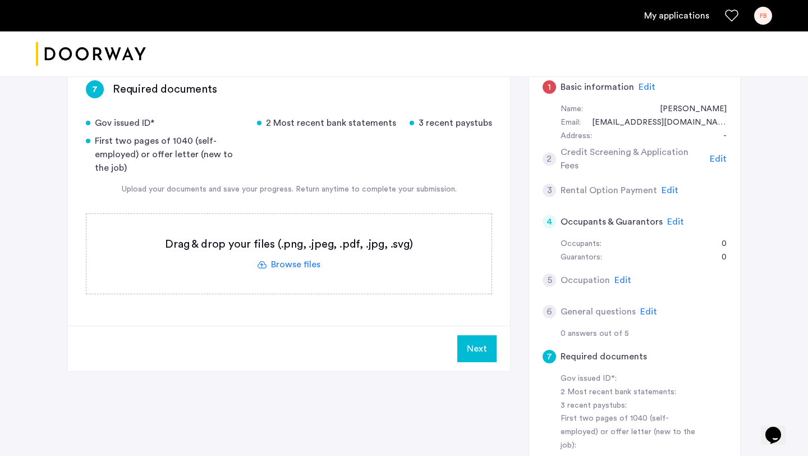
click at [661, 189] on span "Edit" at bounding box center [669, 190] width 17 height 9
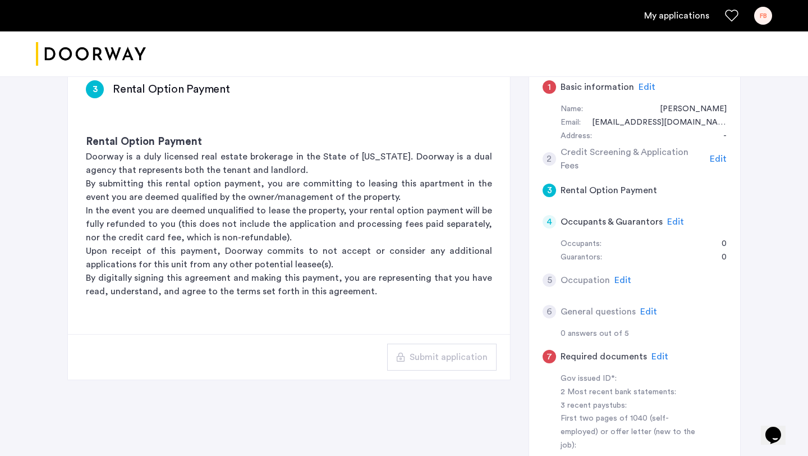
scroll to position [160, 0]
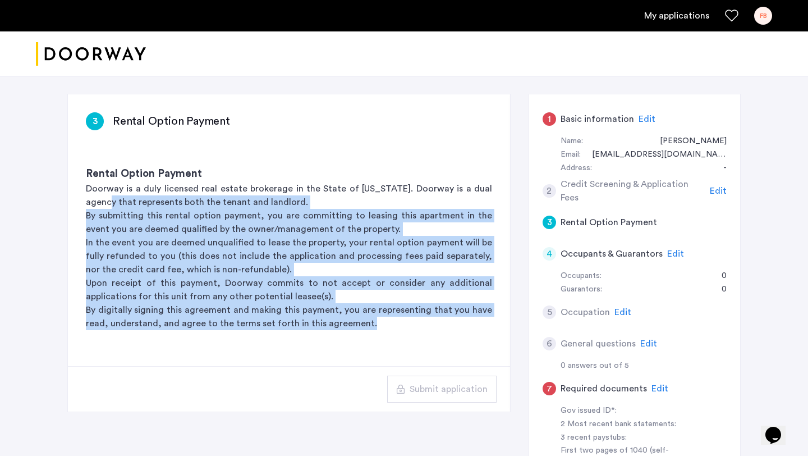
drag, startPoint x: 69, startPoint y: 195, endPoint x: 378, endPoint y: 325, distance: 334.9
click at [378, 325] on div "Rental Option Payment Doorway is a duly licensed real estate brokerage in the S…" at bounding box center [289, 248] width 442 height 200
click at [378, 325] on p "By digitally signing this agreement and making this payment, you are representi…" at bounding box center [289, 316] width 406 height 27
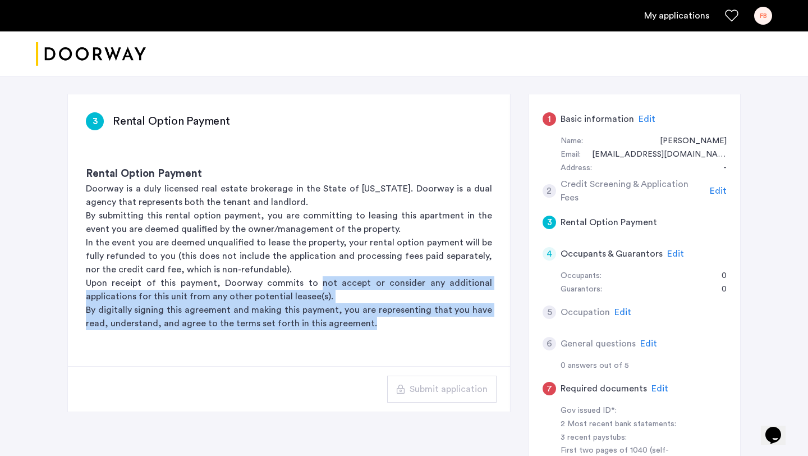
drag, startPoint x: 398, startPoint y: 325, endPoint x: 325, endPoint y: 276, distance: 88.1
click at [325, 276] on div "Rental Option Payment Doorway is a duly licensed real estate brokerage in the S…" at bounding box center [289, 248] width 442 height 200
click at [325, 276] on p "Upon receipt of this payment, Doorway commits to not accept or consider any add…" at bounding box center [289, 289] width 406 height 27
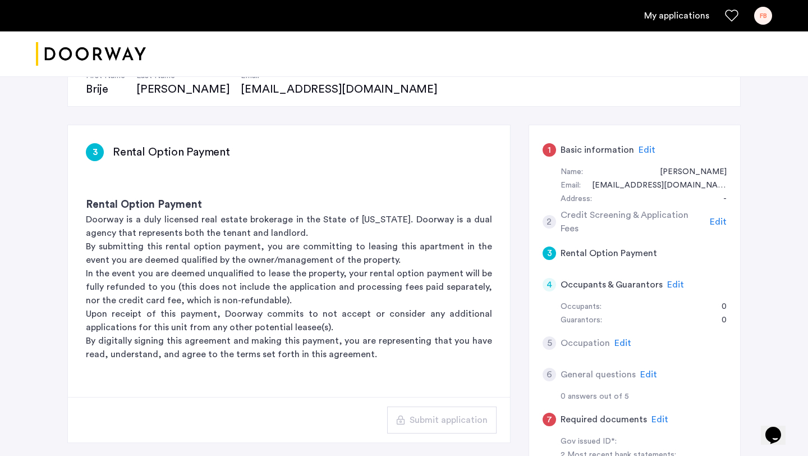
scroll to position [131, 0]
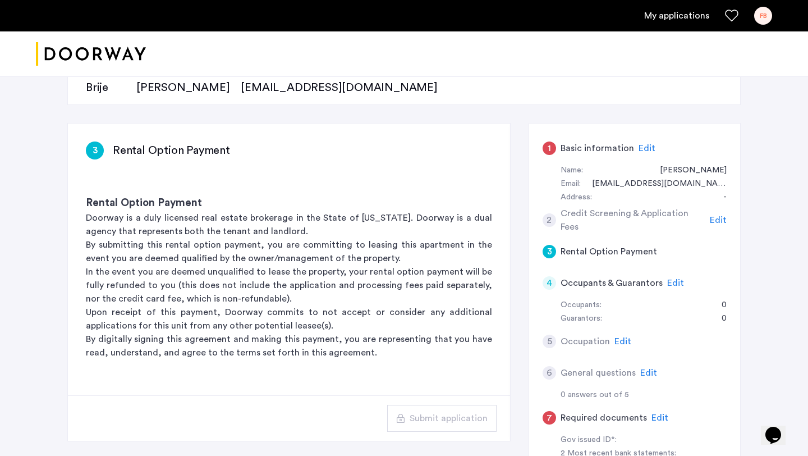
click at [672, 283] on span "Edit" at bounding box center [675, 282] width 17 height 9
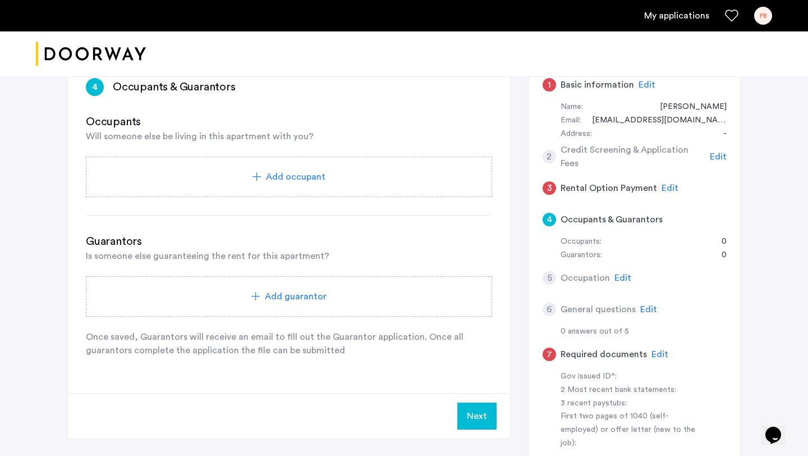
scroll to position [206, 0]
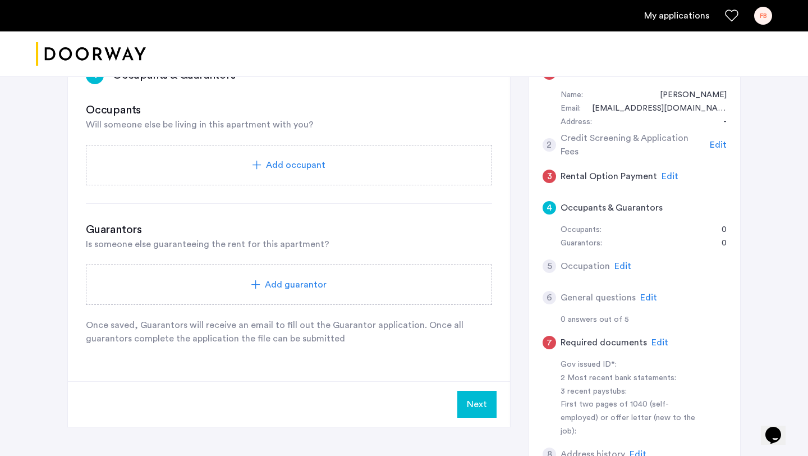
click at [287, 285] on span "Add guarantor" at bounding box center [296, 284] width 62 height 13
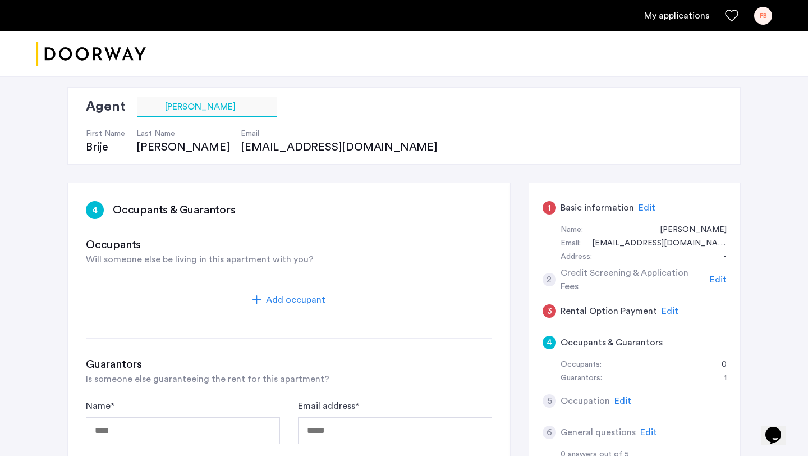
scroll to position [40, 0]
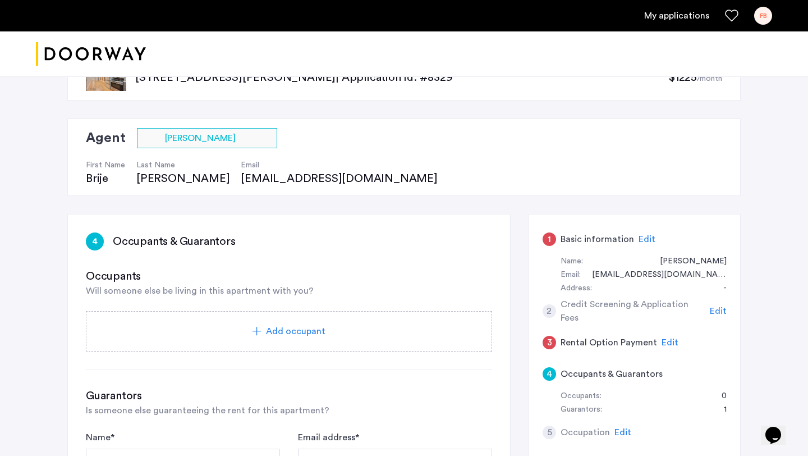
click at [610, 277] on div "Email: finlay1122@gmail.com" at bounding box center [643, 274] width 166 height 13
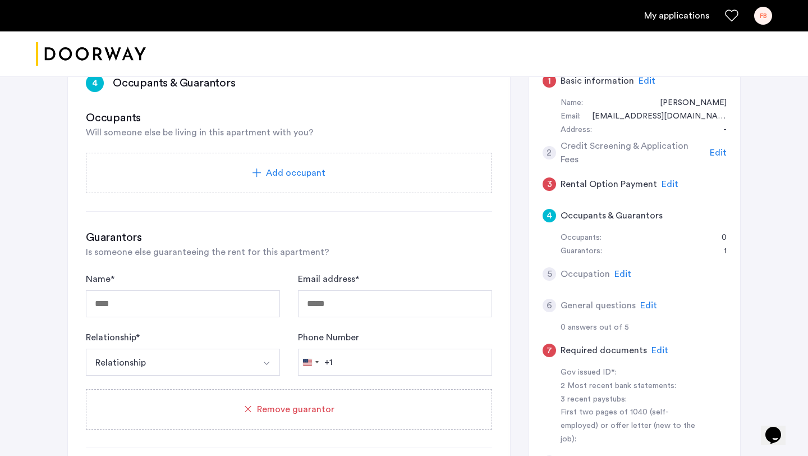
scroll to position [0, 0]
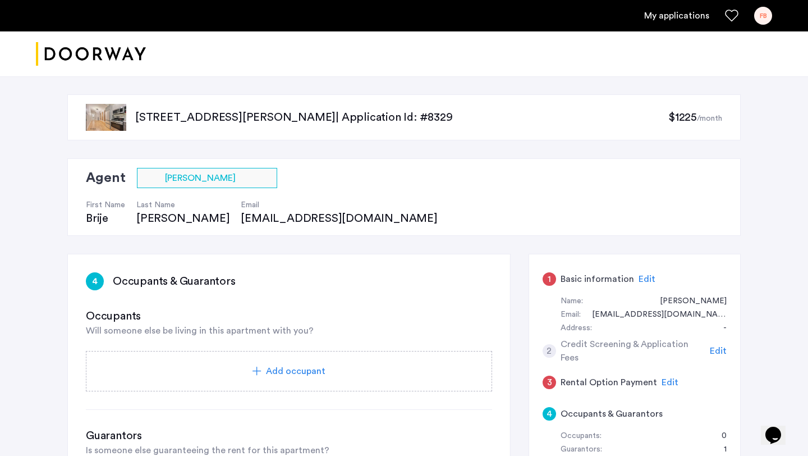
click at [642, 277] on span "Edit" at bounding box center [646, 278] width 17 height 9
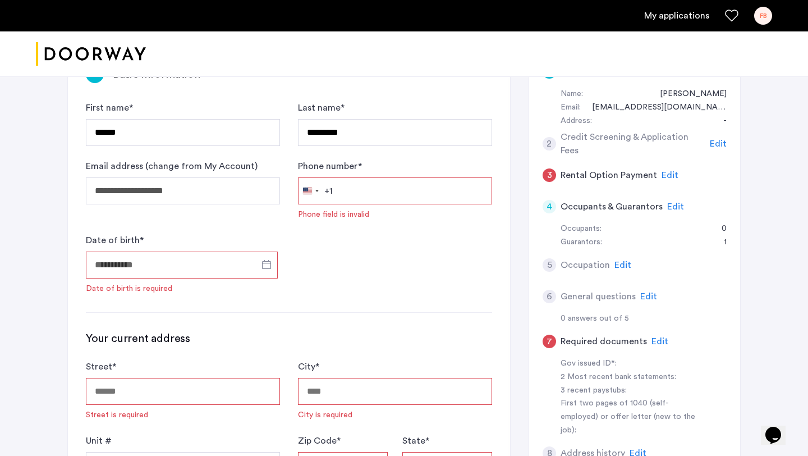
scroll to position [241, 0]
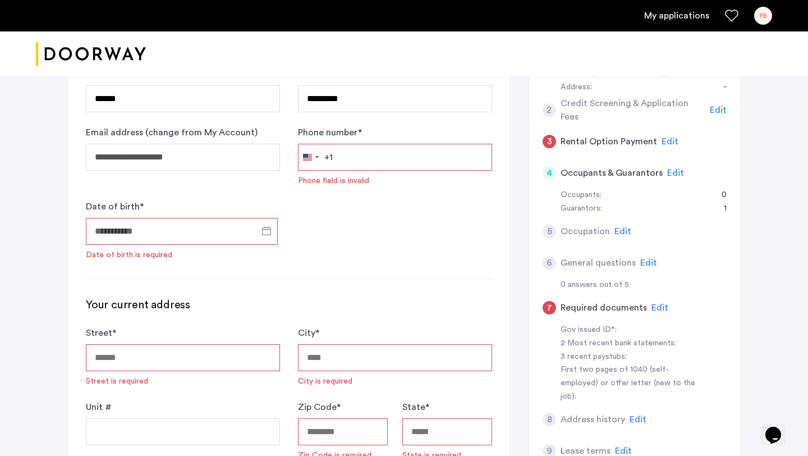
click at [374, 161] on input "Phone number *" at bounding box center [395, 157] width 194 height 27
click at [404, 286] on div "**********" at bounding box center [289, 395] width 442 height 765
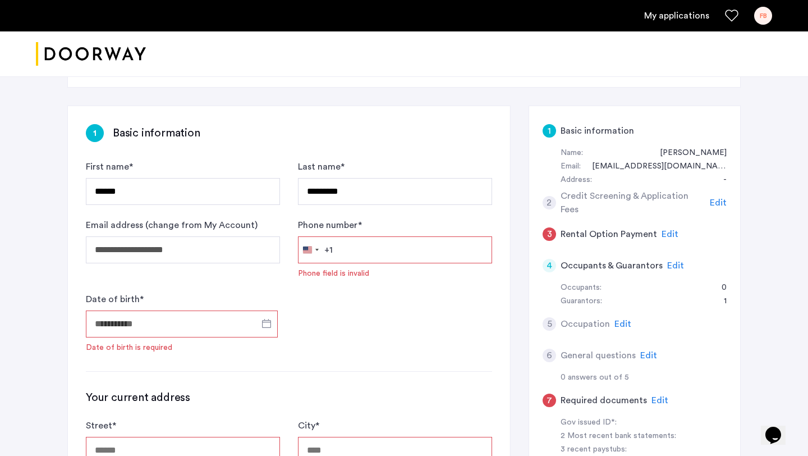
scroll to position [150, 0]
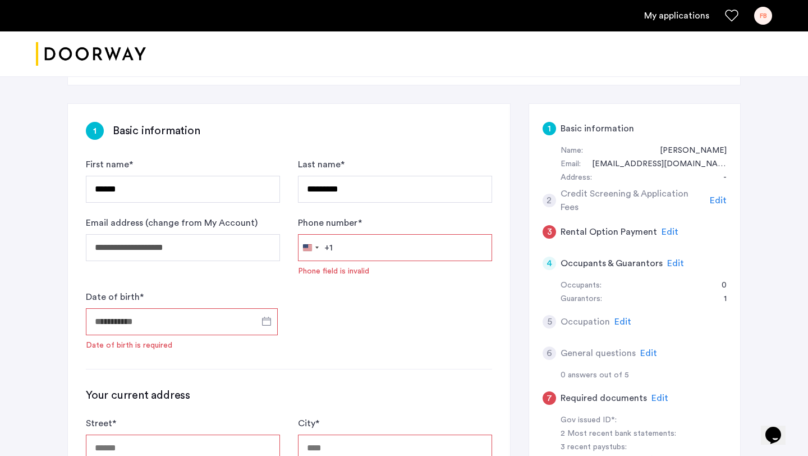
click at [352, 247] on input "Phone number *" at bounding box center [395, 247] width 194 height 27
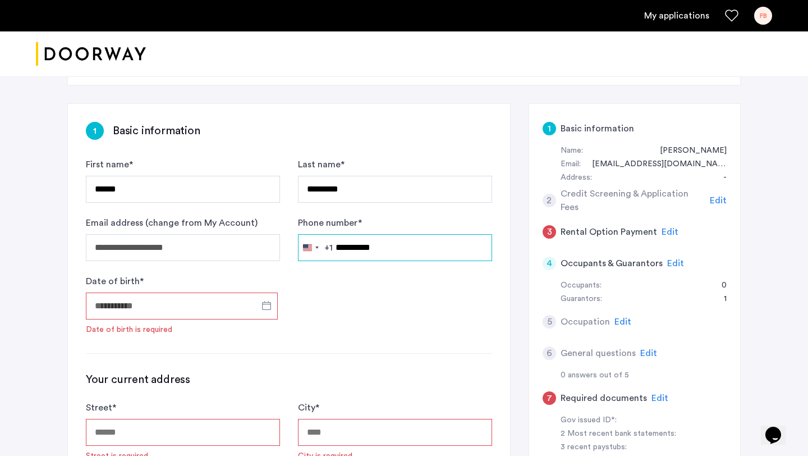
type input "**********"
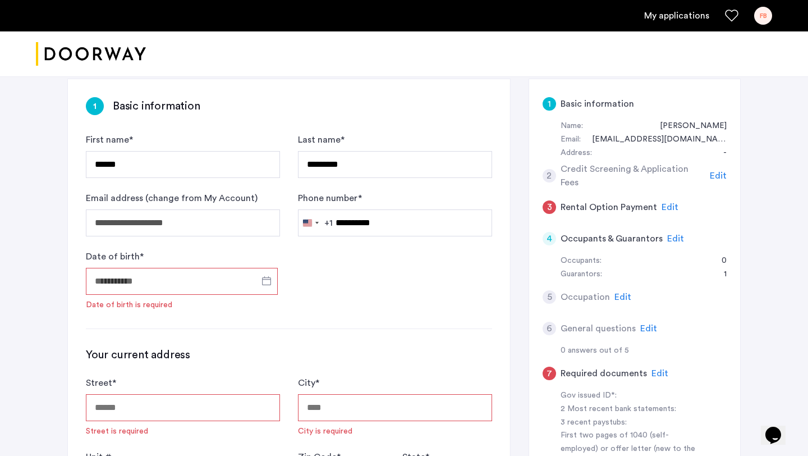
scroll to position [174, 0]
click at [167, 286] on input "Date of birth *" at bounding box center [182, 282] width 192 height 27
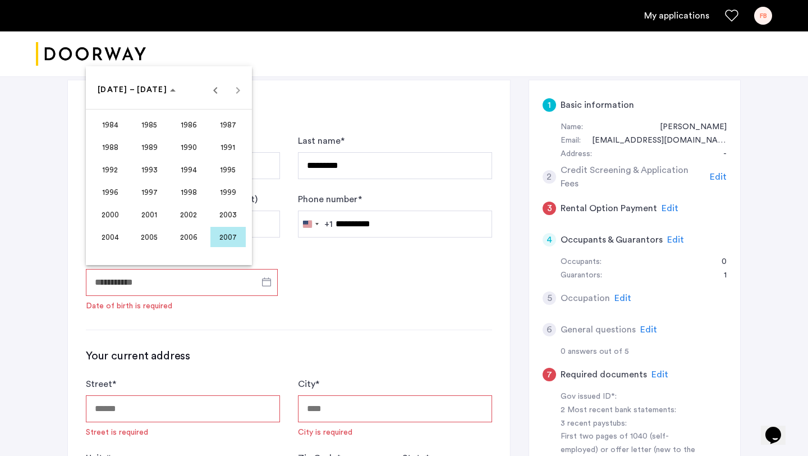
click at [220, 215] on span "2003" at bounding box center [227, 214] width 35 height 20
click at [201, 196] on span "NOV" at bounding box center [188, 192] width 35 height 20
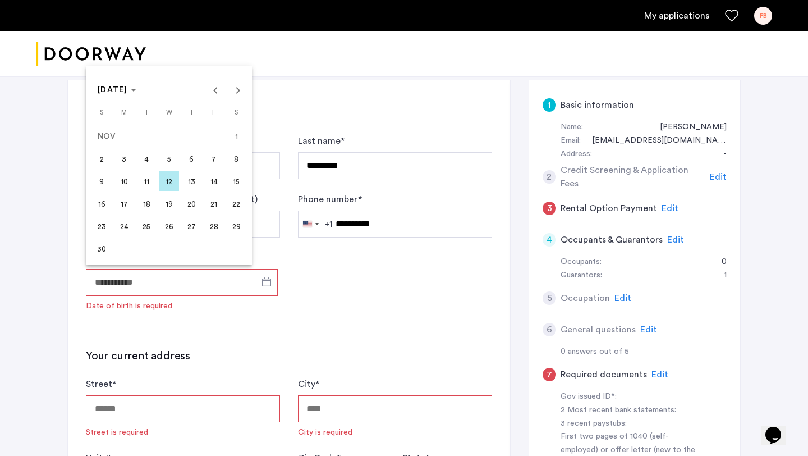
click at [231, 205] on span "22" at bounding box center [236, 204] width 20 height 20
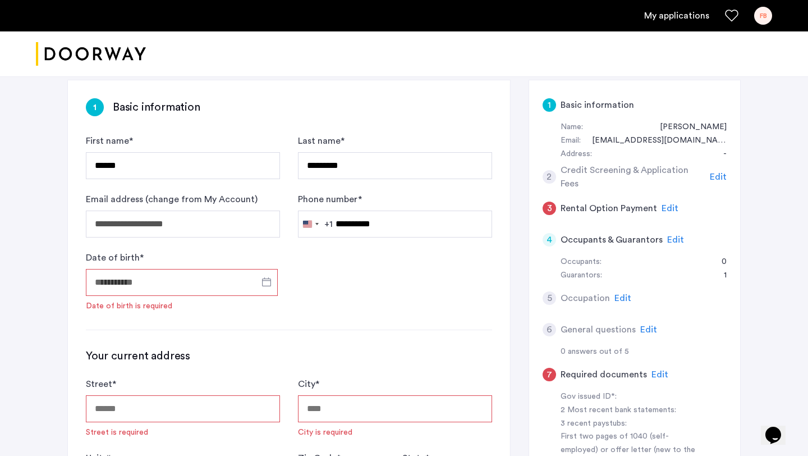
type input "**********"
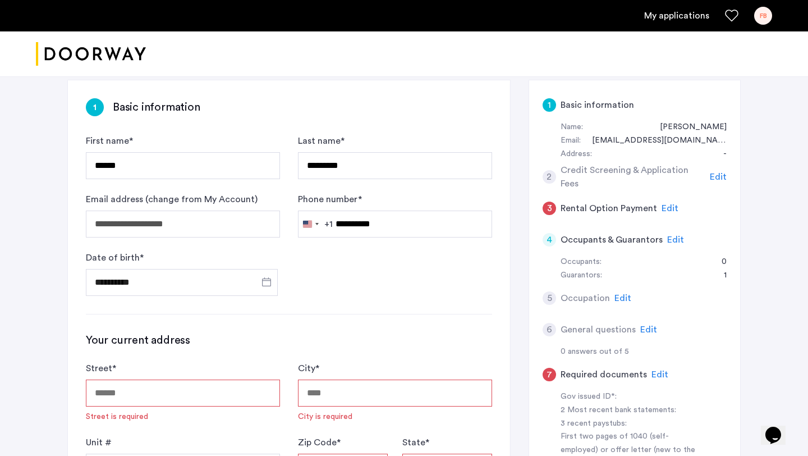
click at [364, 301] on div "**********" at bounding box center [289, 446] width 442 height 733
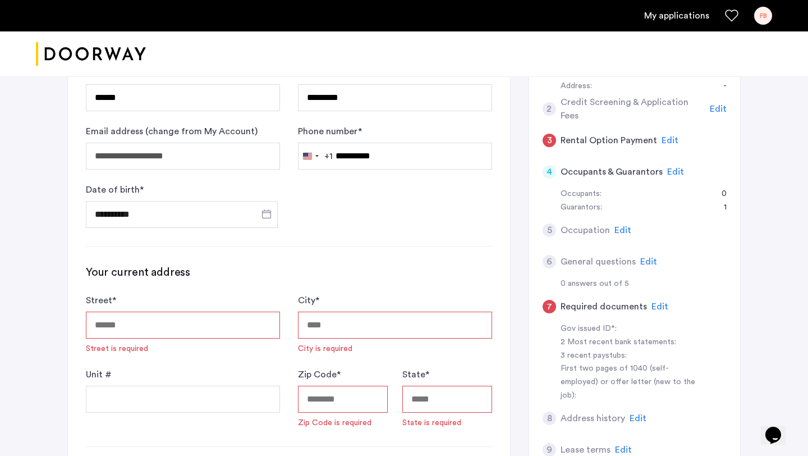
click at [143, 328] on input "Street *" at bounding box center [183, 324] width 194 height 27
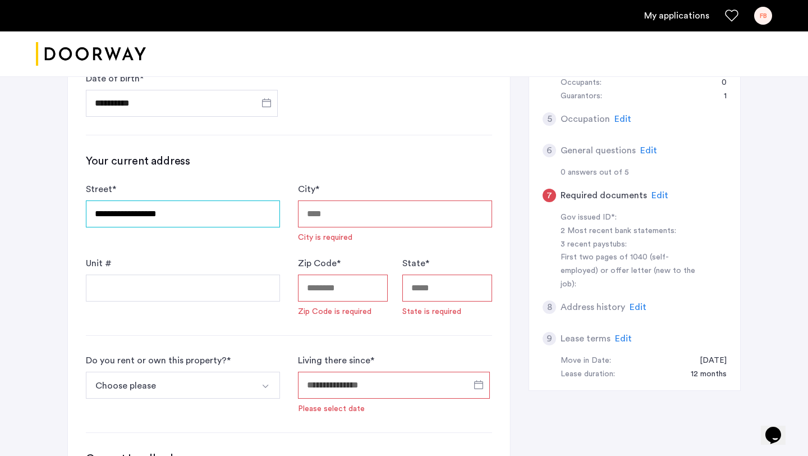
scroll to position [352, 0]
type input "**********"
click at [362, 219] on input "City *" at bounding box center [395, 214] width 194 height 27
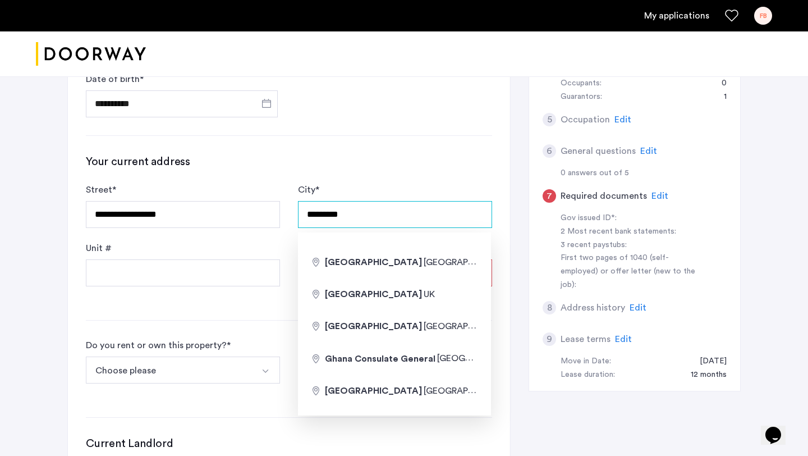
type input "*********"
click at [231, 268] on input "Unit #" at bounding box center [183, 272] width 194 height 27
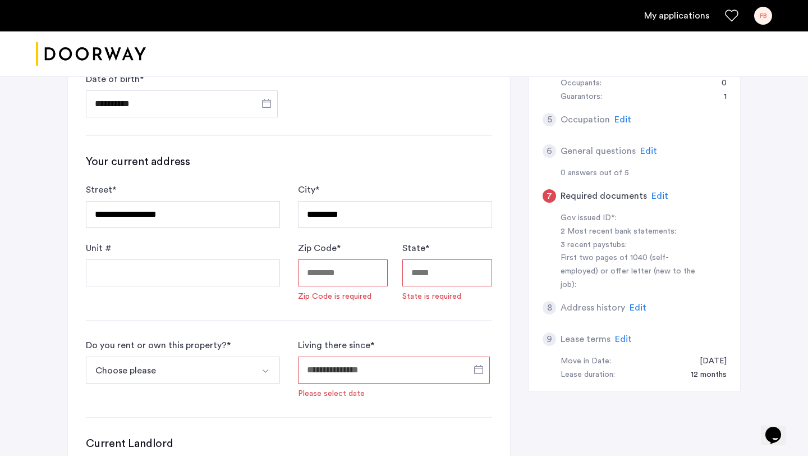
click at [345, 278] on input "Zip Code *" at bounding box center [343, 272] width 90 height 27
click at [443, 275] on input "State *" at bounding box center [447, 272] width 90 height 27
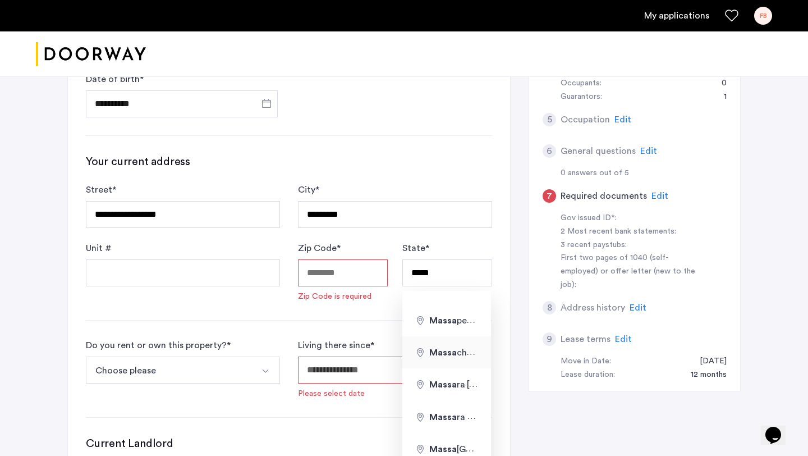
type input "**********"
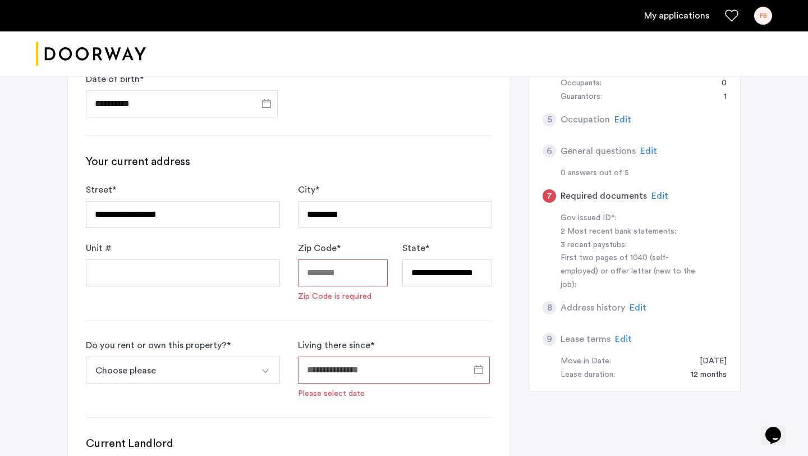
type input "**"
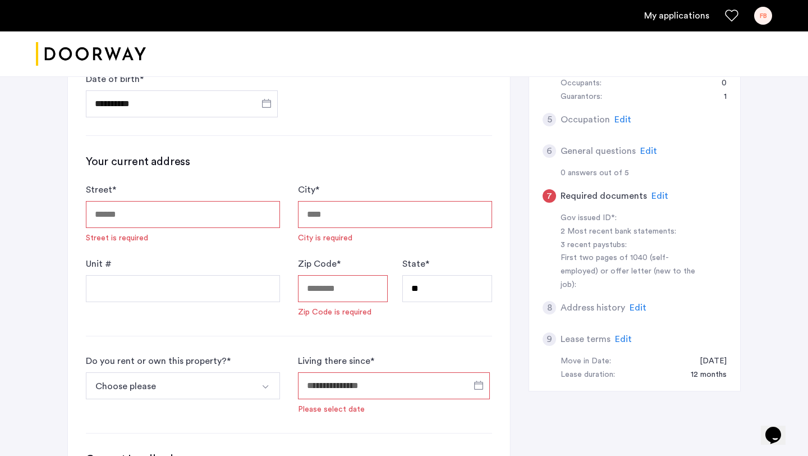
click at [349, 288] on input "Zip Code *" at bounding box center [343, 288] width 90 height 27
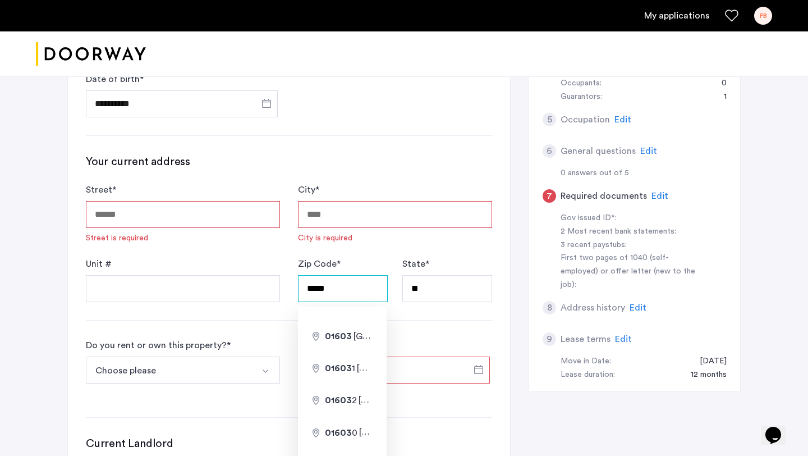
type input "*****"
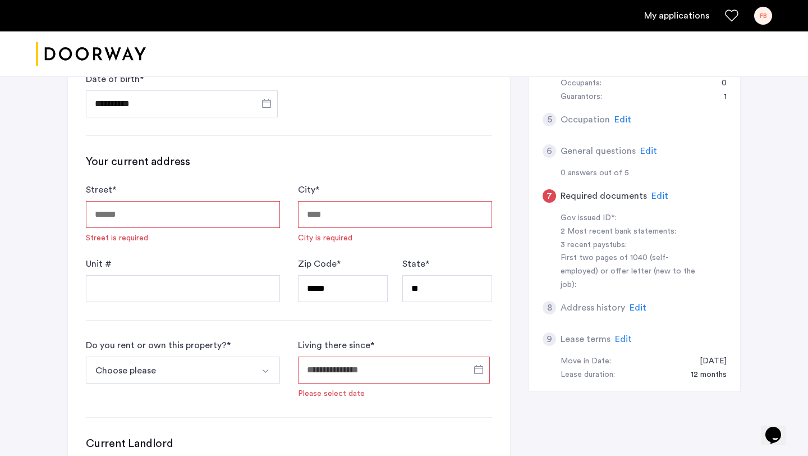
click at [476, 330] on div "**********" at bounding box center [289, 261] width 442 height 718
click at [338, 288] on input "*****" at bounding box center [343, 288] width 90 height 27
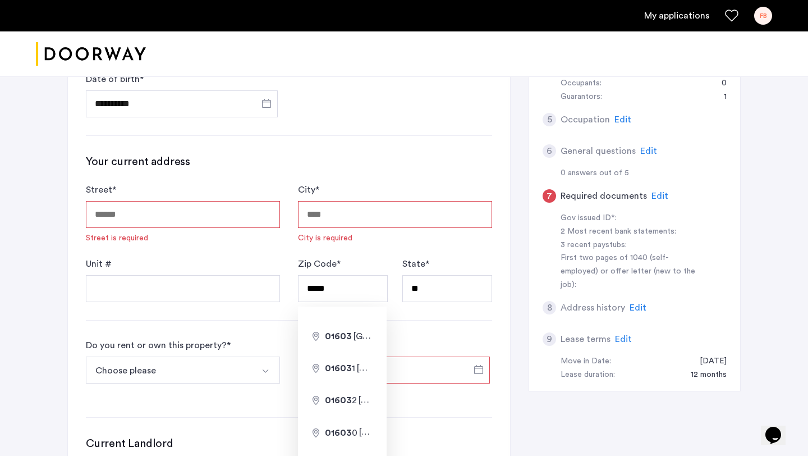
type input "**********"
type input "*********"
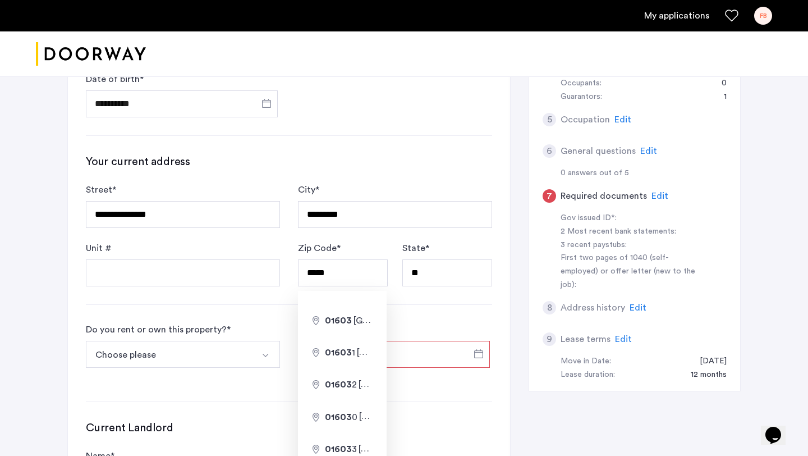
click at [449, 314] on div "**********" at bounding box center [289, 253] width 442 height 702
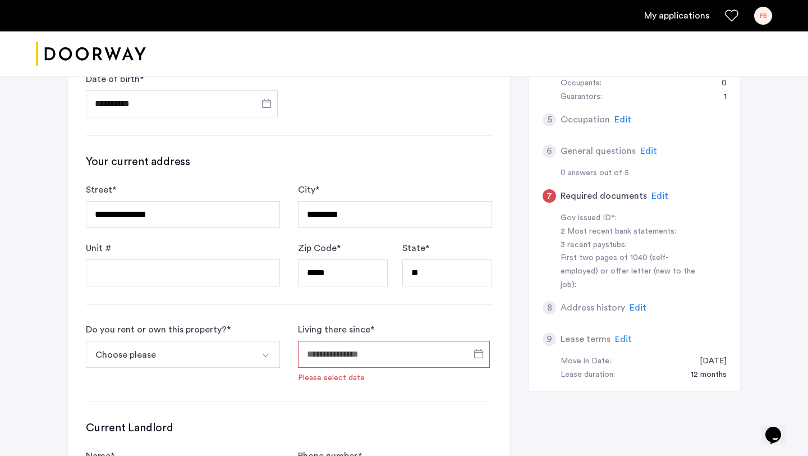
scroll to position [374, 0]
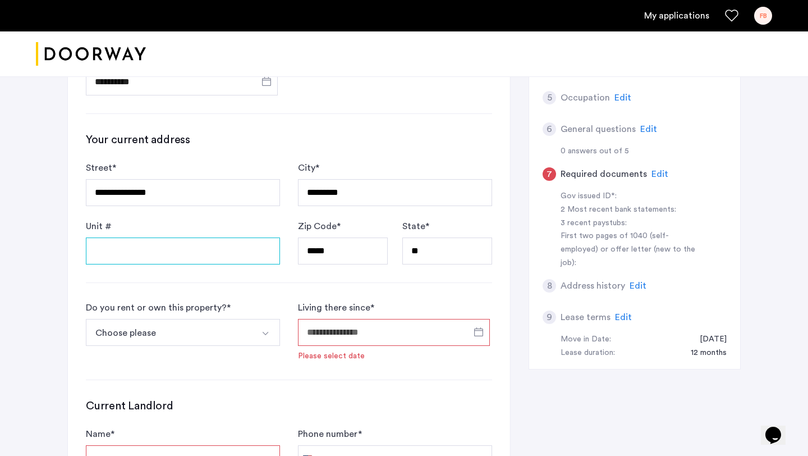
click at [187, 246] on input "Unit #" at bounding box center [183, 250] width 194 height 27
click at [369, 305] on label "Living there since *" at bounding box center [336, 307] width 76 height 13
click at [369, 319] on input "Living there since *" at bounding box center [394, 332] width 192 height 27
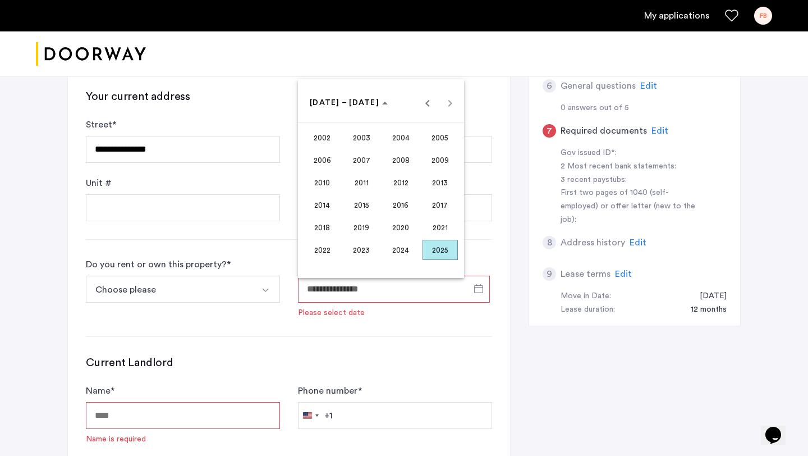
scroll to position [419, 0]
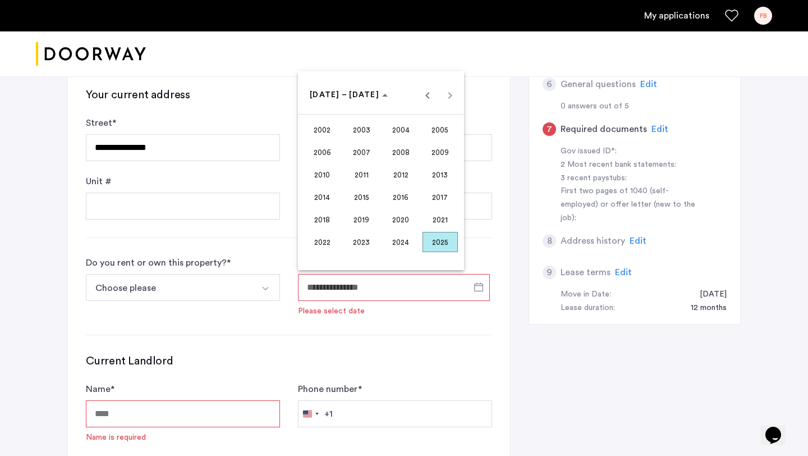
click at [244, 286] on div at bounding box center [404, 228] width 808 height 456
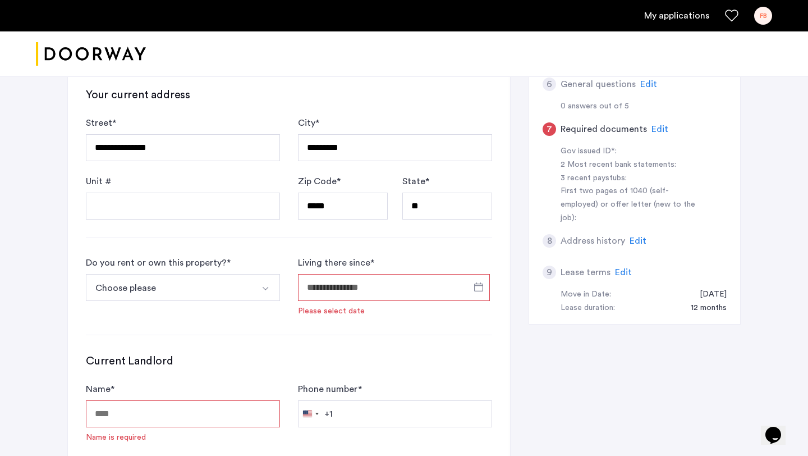
click at [244, 286] on button "Choose please" at bounding box center [170, 287] width 168 height 27
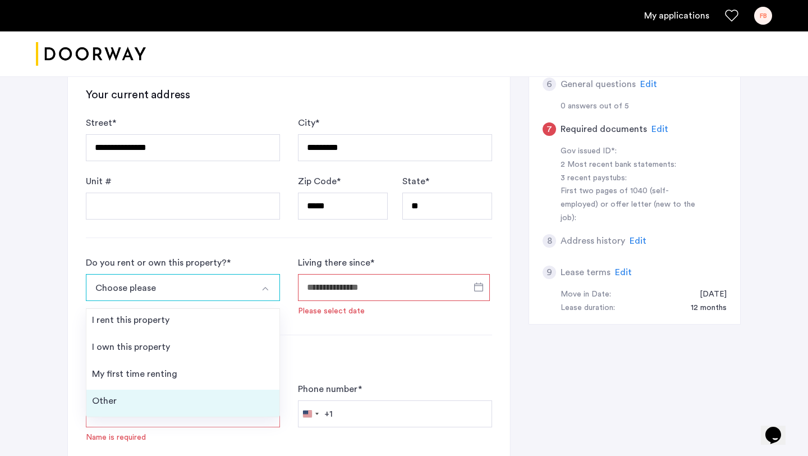
click at [150, 400] on li "Other" at bounding box center [182, 402] width 193 height 27
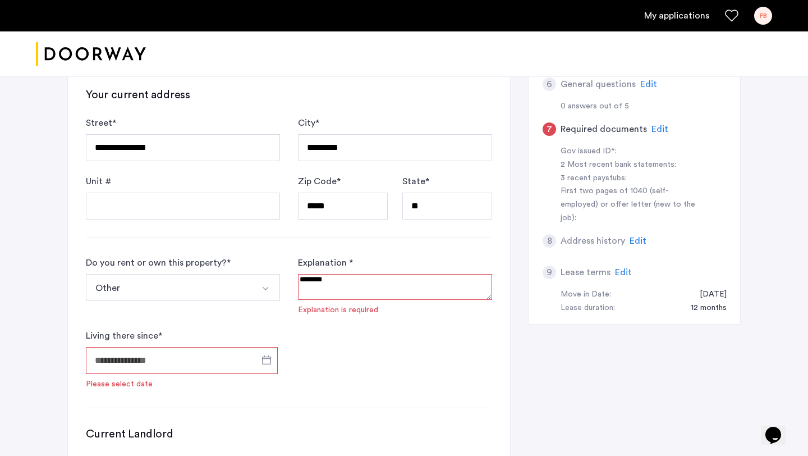
click at [351, 300] on div "Explanation * Explanation is required" at bounding box center [395, 285] width 194 height 59
click at [356, 289] on textarea at bounding box center [395, 287] width 194 height 26
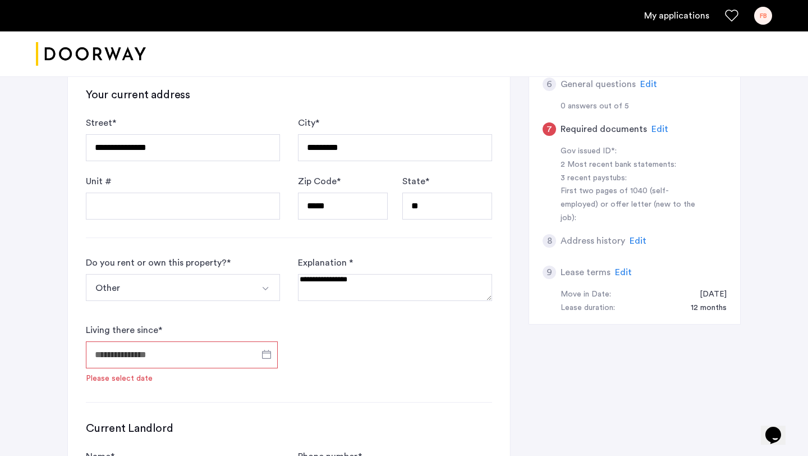
type textarea "**********"
click at [204, 342] on input "Living there since *" at bounding box center [182, 354] width 192 height 27
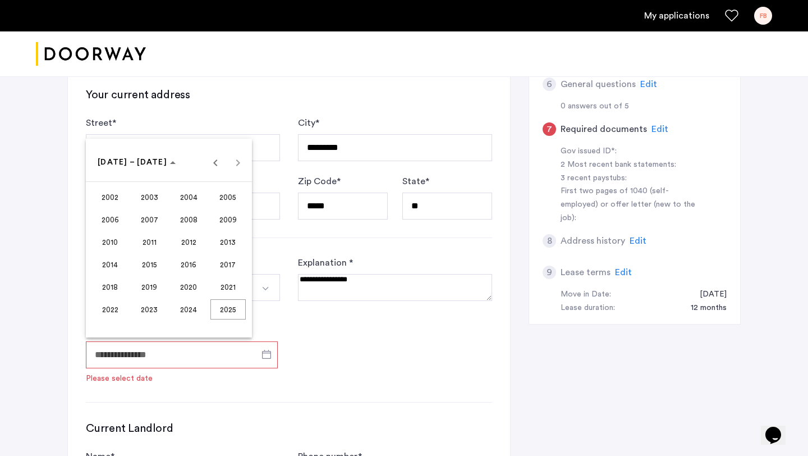
click at [150, 200] on span "2003" at bounding box center [149, 197] width 35 height 20
click at [183, 268] on span "NOV" at bounding box center [188, 264] width 35 height 20
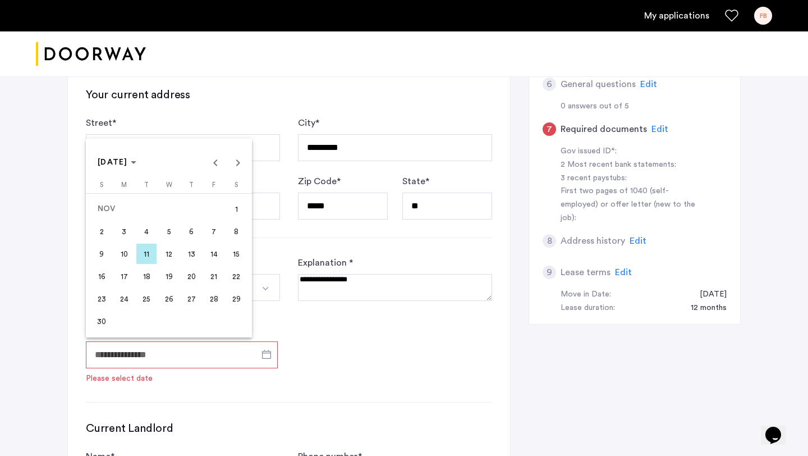
click at [239, 278] on span "22" at bounding box center [236, 276] width 20 height 20
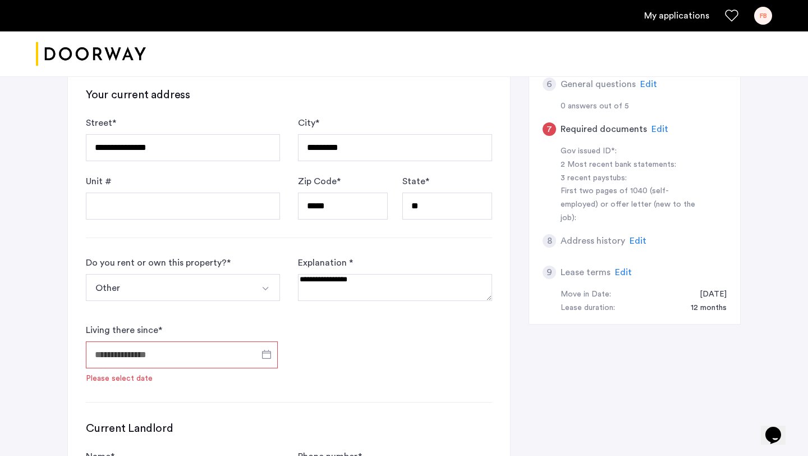
type input "**********"
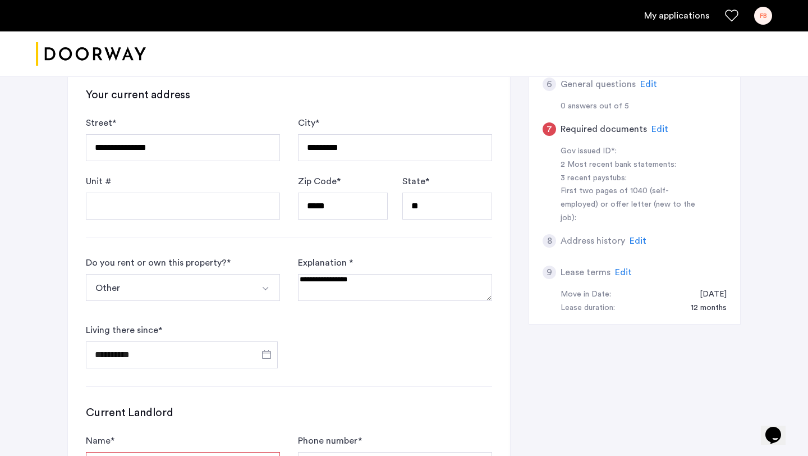
click at [357, 362] on form "**********" at bounding box center [289, 312] width 406 height 112
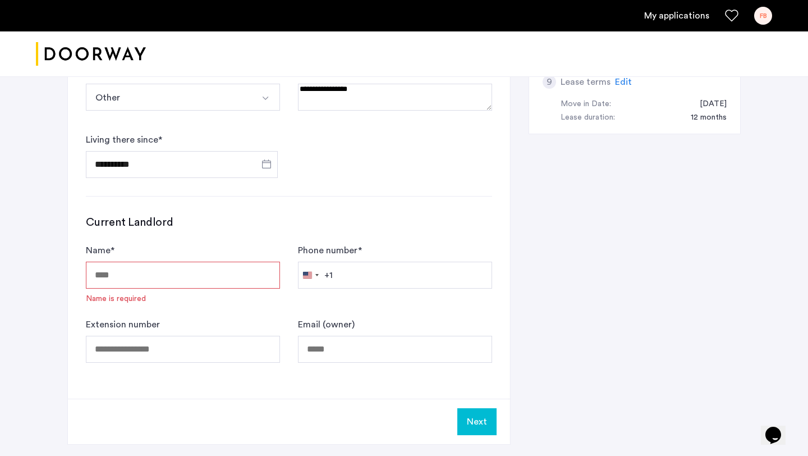
scroll to position [613, 0]
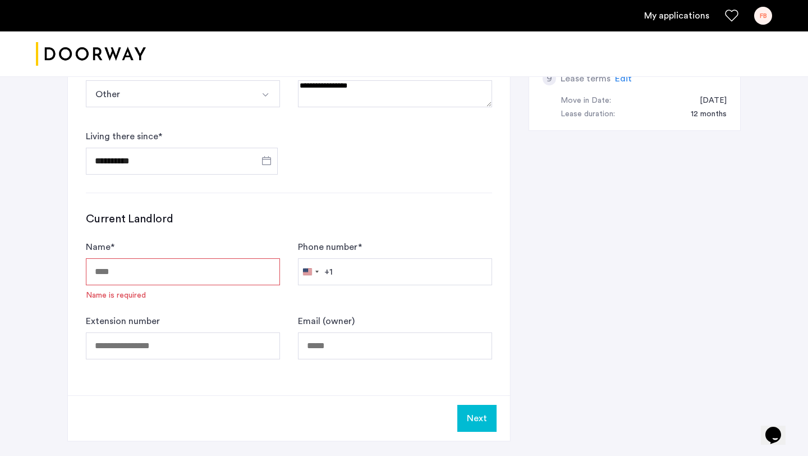
click at [177, 259] on input "Name *" at bounding box center [183, 271] width 194 height 27
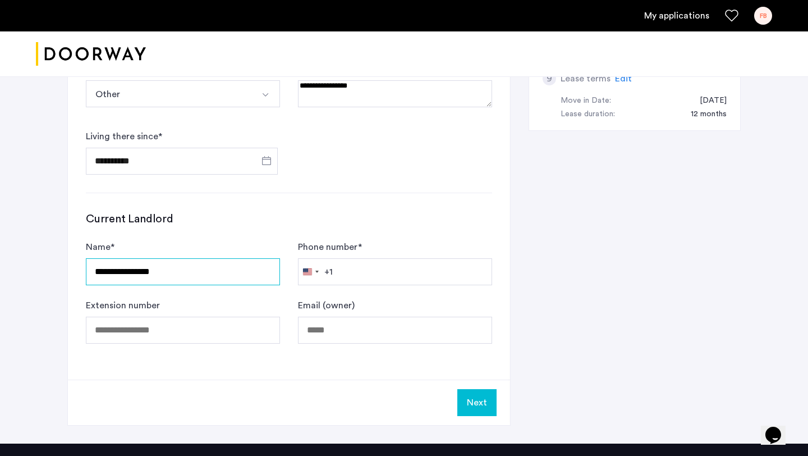
type input "**********"
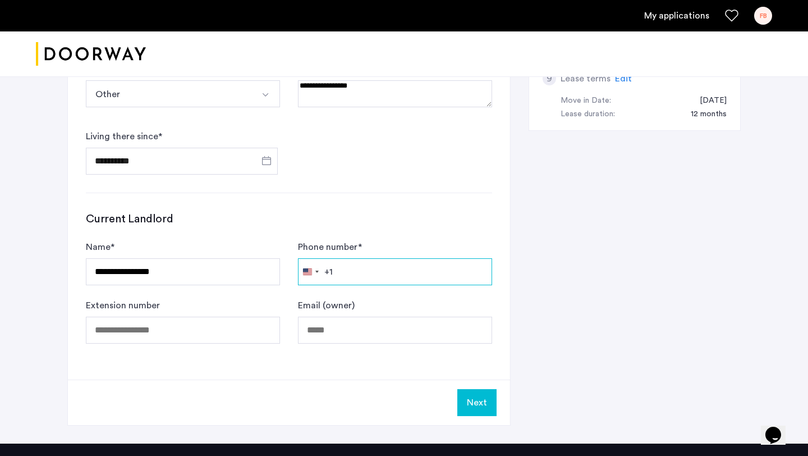
click at [369, 276] on input "Phone number *" at bounding box center [395, 271] width 194 height 27
type input "**********"
click at [425, 294] on form "**********" at bounding box center [289, 291] width 406 height 103
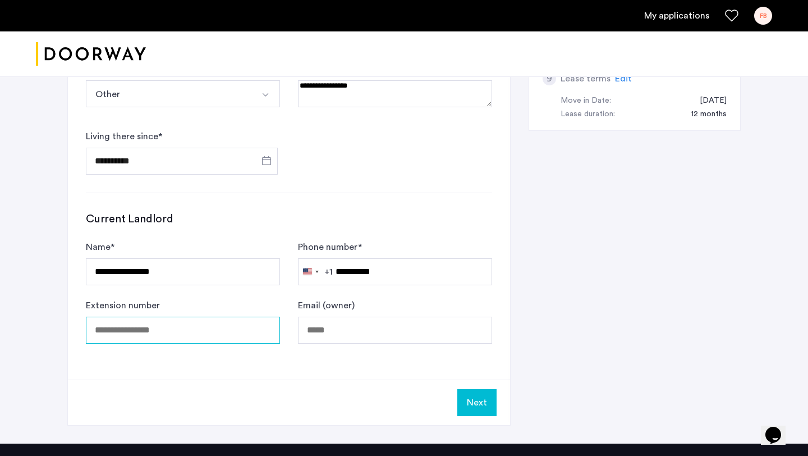
drag, startPoint x: 159, startPoint y: 332, endPoint x: 174, endPoint y: 332, distance: 15.1
click at [159, 332] on input "Extension number" at bounding box center [183, 329] width 194 height 27
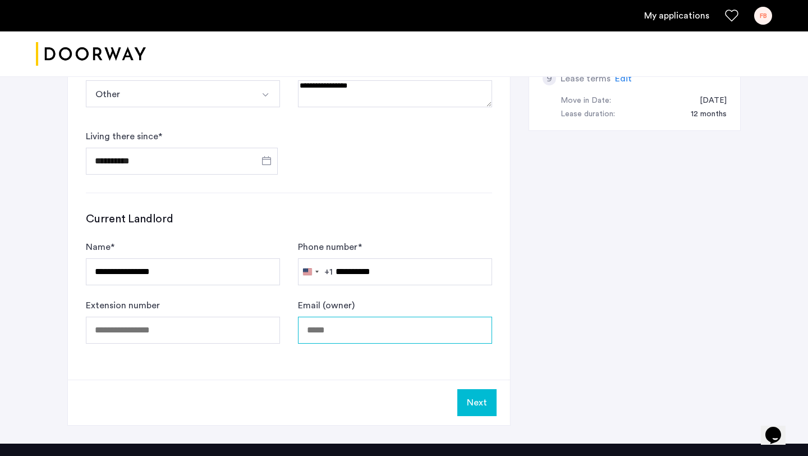
click at [353, 343] on input "Email (owner)" at bounding box center [395, 329] width 194 height 27
type input "**********"
click at [489, 408] on button "Next" at bounding box center [476, 402] width 39 height 27
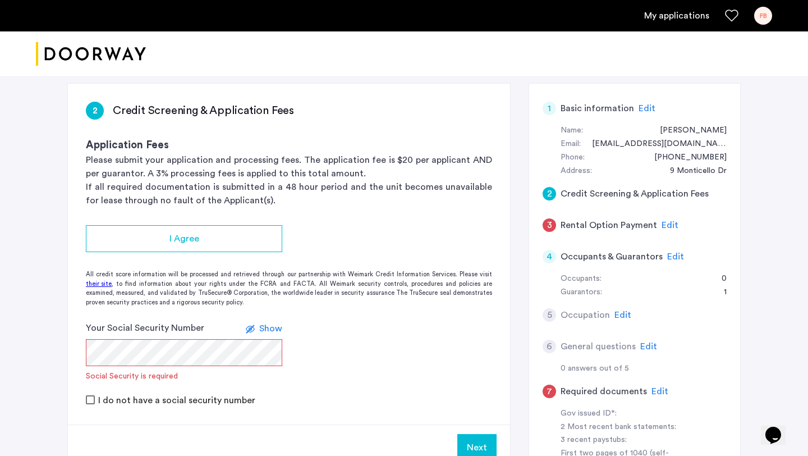
scroll to position [174, 0]
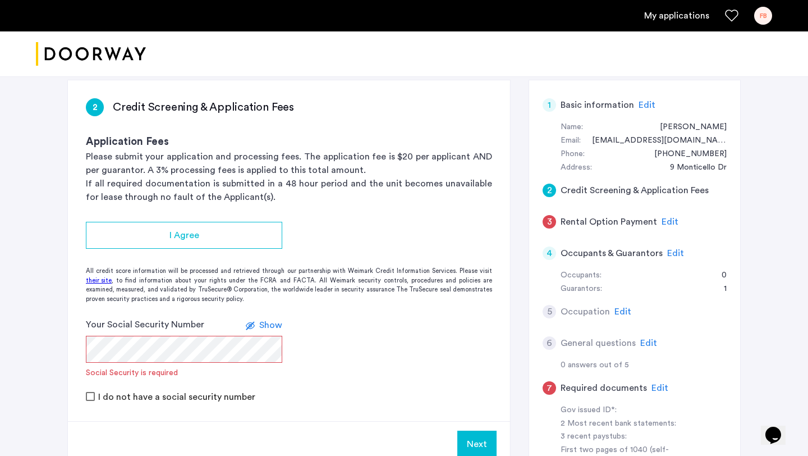
drag, startPoint x: 388, startPoint y: 204, endPoint x: 266, endPoint y: 197, distance: 121.3
click at [266, 198] on app-credit-screening "2 Credit Screening & Application Fees Application Fees Please submit your appli…" at bounding box center [289, 273] width 442 height 386
click at [266, 197] on p "If all required documentation is submitted in a 48 hour period and the unit bec…" at bounding box center [289, 190] width 406 height 27
drag, startPoint x: 296, startPoint y: 195, endPoint x: 267, endPoint y: 197, distance: 29.3
click at [267, 197] on p "If all required documentation is submitted in a 48 hour period and the unit bec…" at bounding box center [289, 190] width 406 height 27
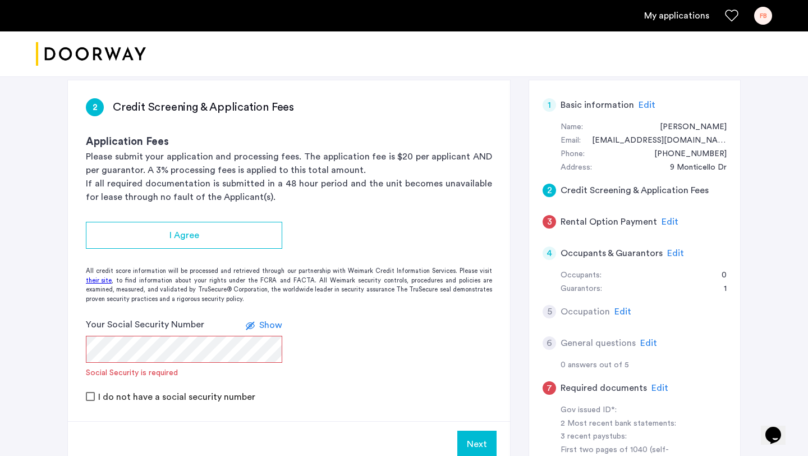
click at [267, 197] on p "If all required documentation is submitted in a 48 hour period and the unit bec…" at bounding box center [289, 190] width 406 height 27
drag, startPoint x: 306, startPoint y: 197, endPoint x: 293, endPoint y: 203, distance: 14.1
click at [293, 203] on p "If all required documentation is submitted in a 48 hour period and the unit bec…" at bounding box center [289, 190] width 406 height 27
click at [283, 194] on p "If all required documentation is submitted in a 48 hour period and the unit bec…" at bounding box center [289, 190] width 406 height 27
drag, startPoint x: 297, startPoint y: 197, endPoint x: 274, endPoint y: 203, distance: 23.8
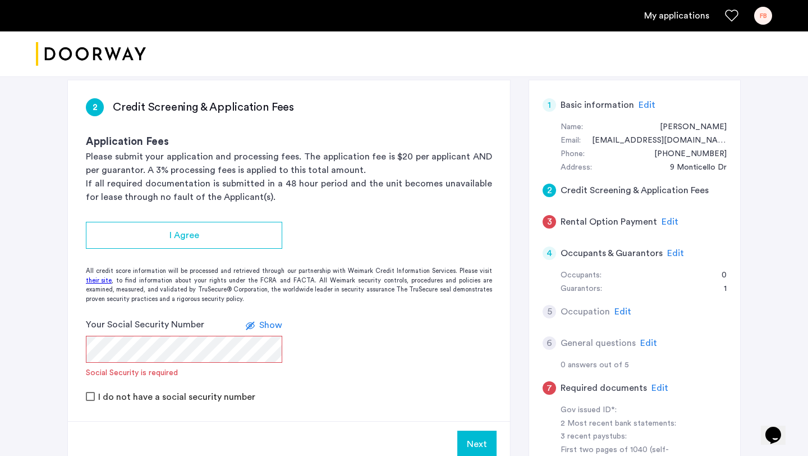
click at [274, 203] on p "If all required documentation is submitted in a 48 hour period and the unit bec…" at bounding box center [289, 190] width 406 height 27
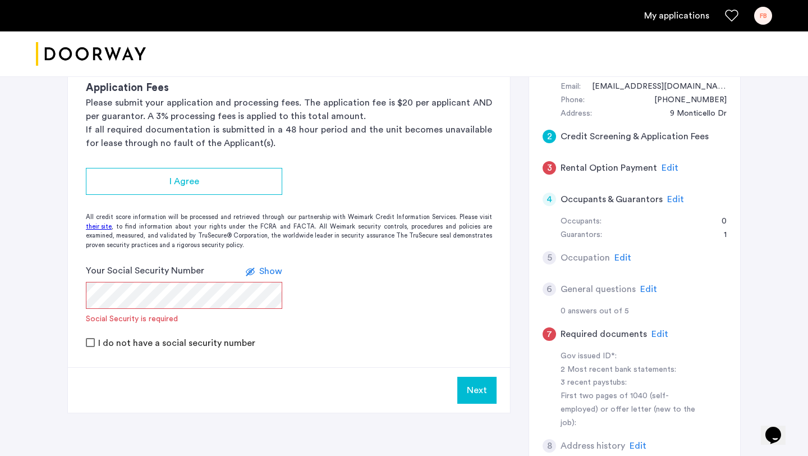
scroll to position [243, 0]
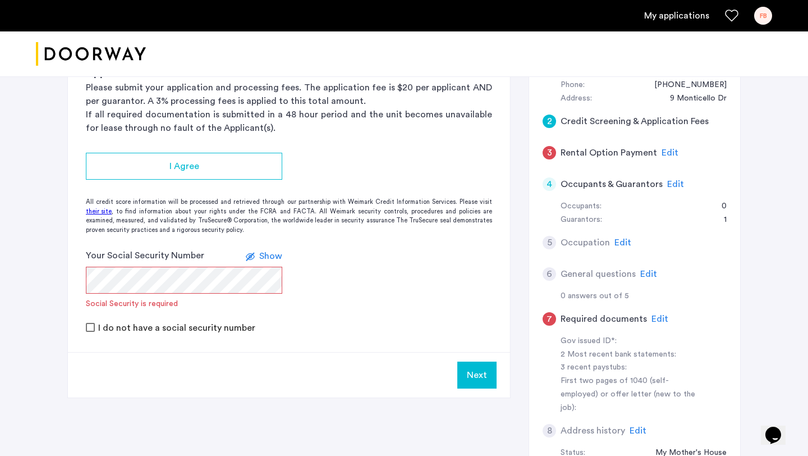
click at [622, 243] on span "Edit" at bounding box center [622, 242] width 17 height 9
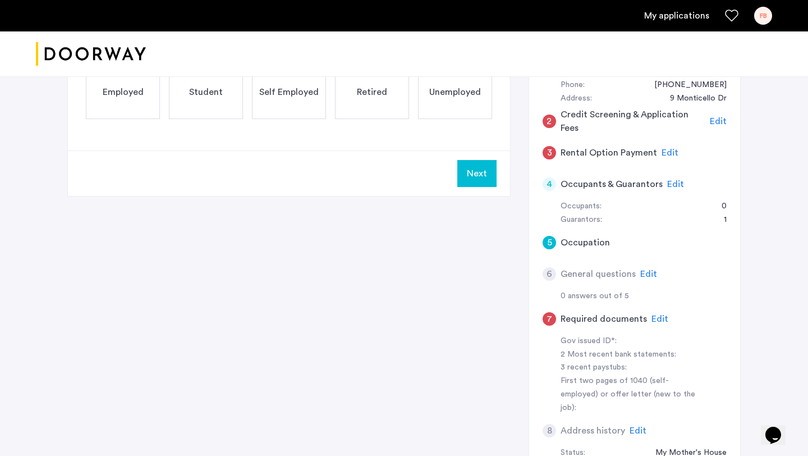
click at [651, 274] on span "Edit" at bounding box center [648, 273] width 17 height 9
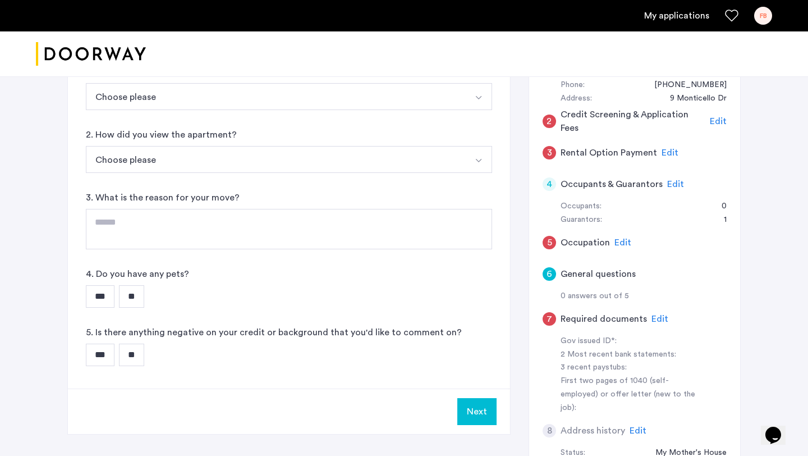
click at [651, 320] on span "Edit" at bounding box center [659, 318] width 17 height 9
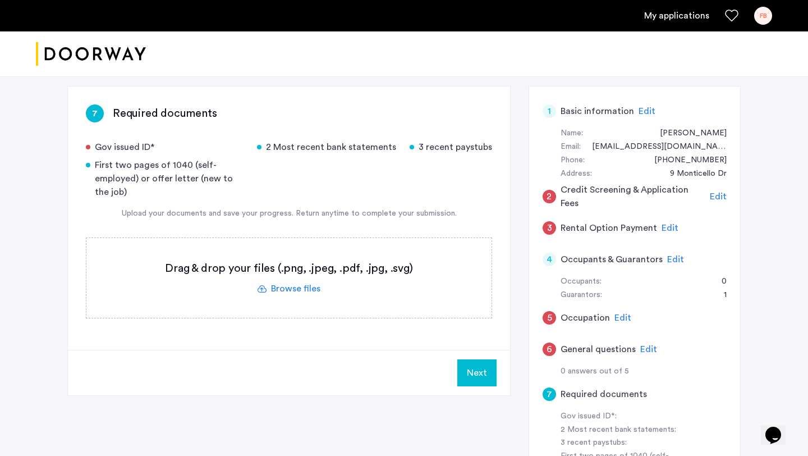
scroll to position [134, 0]
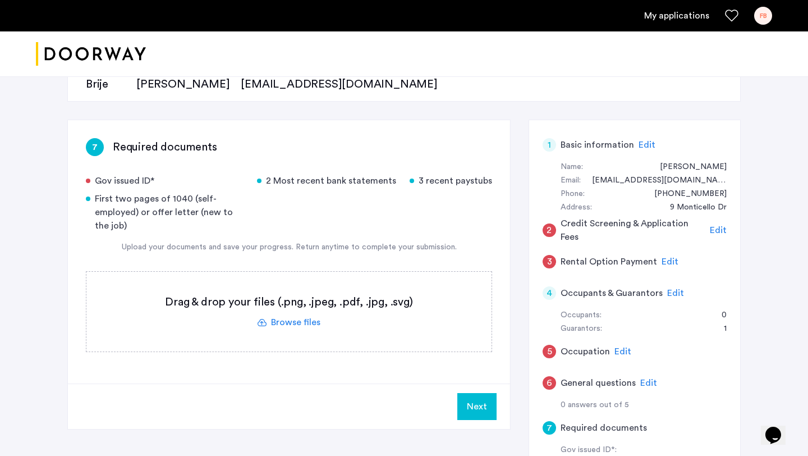
click at [81, 181] on div "7 Required documents Gov issued ID* 2 Most recent bank statements 3 recent pays…" at bounding box center [289, 251] width 442 height 263
click at [88, 181] on div "Gov issued ID*" at bounding box center [165, 180] width 158 height 13
drag, startPoint x: 173, startPoint y: 186, endPoint x: 200, endPoint y: 185, distance: 26.9
click at [201, 185] on div "Gov issued ID*" at bounding box center [165, 180] width 158 height 13
click at [200, 185] on div "Gov issued ID*" at bounding box center [165, 180] width 158 height 13
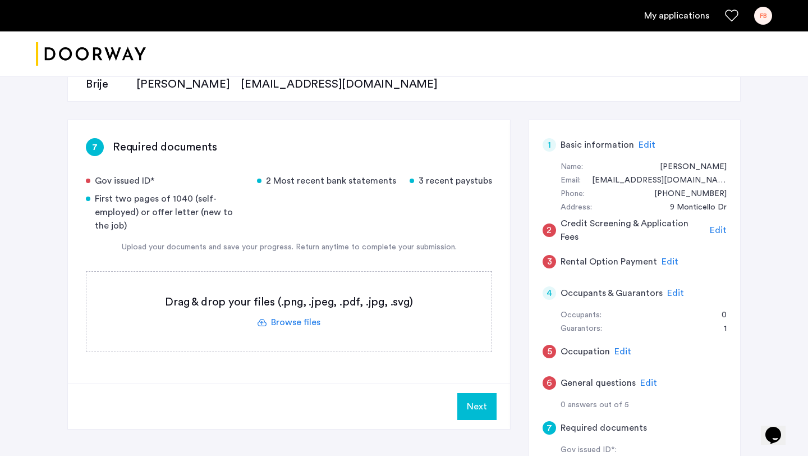
drag, startPoint x: 216, startPoint y: 184, endPoint x: 180, endPoint y: 187, distance: 36.6
click at [180, 187] on div "Gov issued ID* 2 Most recent bank statements 3 recent paystubs First two pages …" at bounding box center [289, 203] width 406 height 58
click at [208, 184] on div "Gov issued ID*" at bounding box center [165, 180] width 158 height 13
click at [206, 184] on div "Gov issued ID*" at bounding box center [165, 180] width 158 height 13
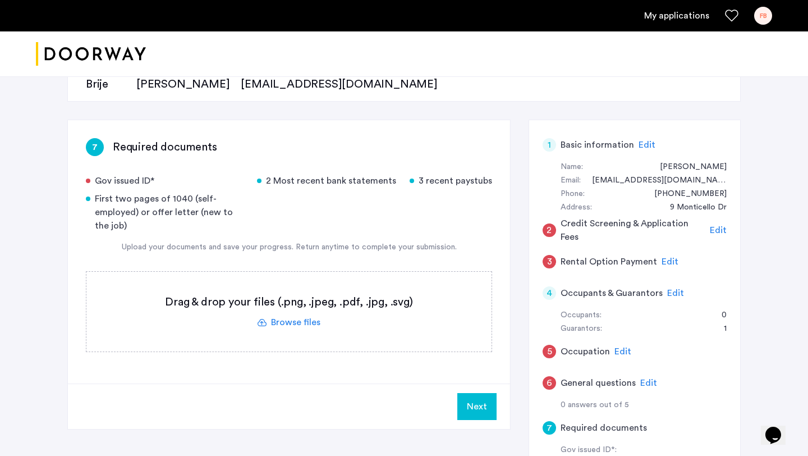
drag, startPoint x: 241, startPoint y: 184, endPoint x: 208, endPoint y: 190, distance: 33.0
click at [209, 190] on div "Gov issued ID* 2 Most recent bank statements 3 recent paystubs First two pages …" at bounding box center [289, 203] width 406 height 58
click at [208, 190] on div "Gov issued ID* 2 Most recent bank statements 3 recent paystubs First two pages …" at bounding box center [289, 203] width 406 height 58
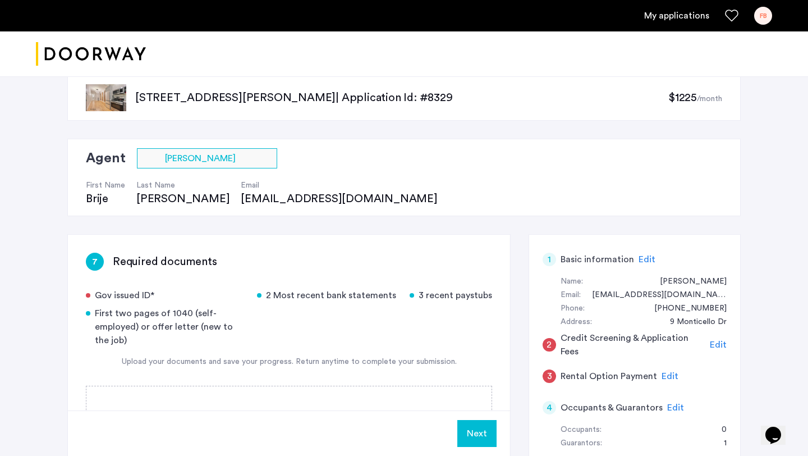
scroll to position [0, 0]
